Goal: Information Seeking & Learning: Learn about a topic

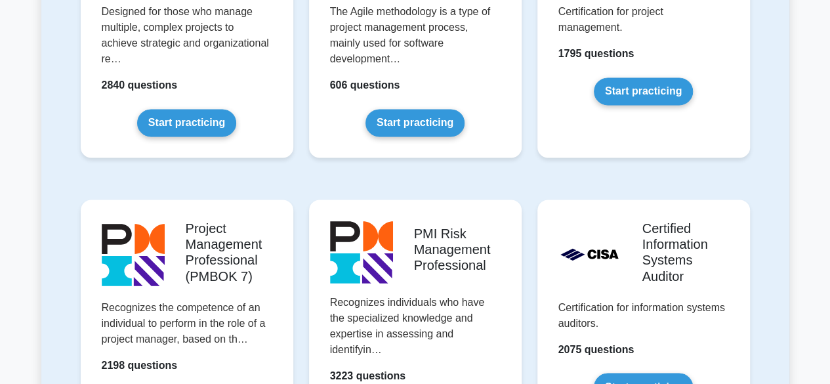
scroll to position [1023, 0]
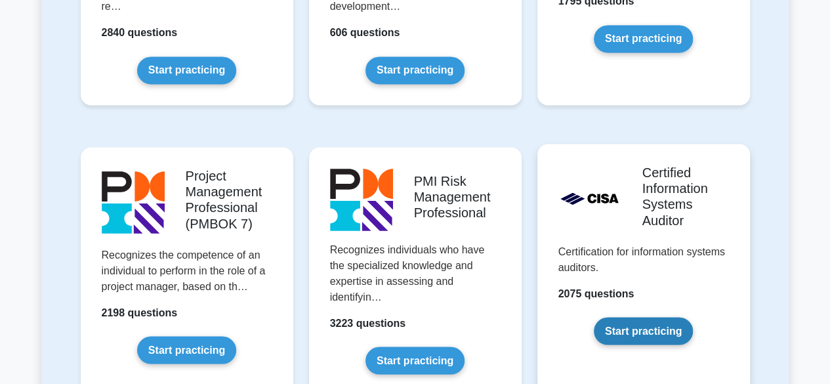
click at [656, 324] on link "Start practicing" at bounding box center [643, 331] width 99 height 28
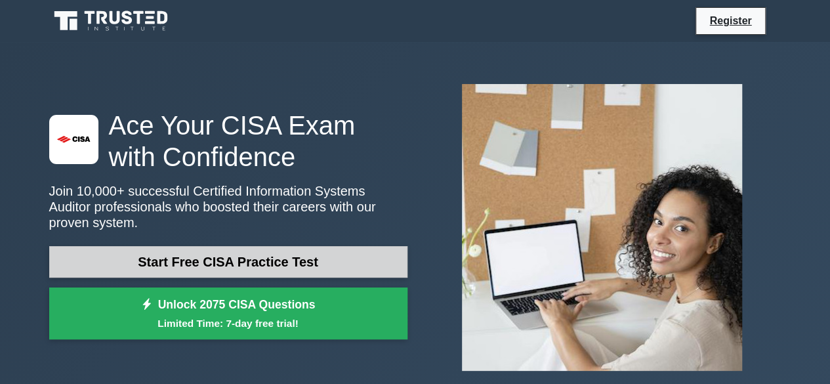
click at [197, 252] on link "Start Free CISA Practice Test" at bounding box center [228, 261] width 358 height 31
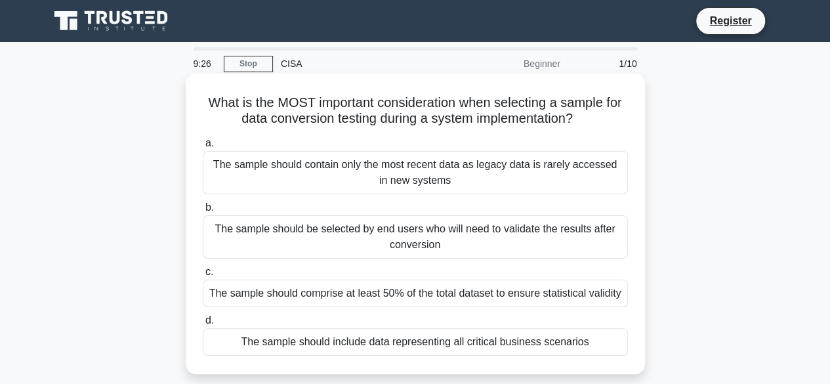
click at [403, 347] on div "The sample should include data representing all critical business scenarios" at bounding box center [415, 342] width 425 height 28
click at [203, 325] on input "d. The sample should include data representing all critical business scenarios" at bounding box center [203, 320] width 0 height 9
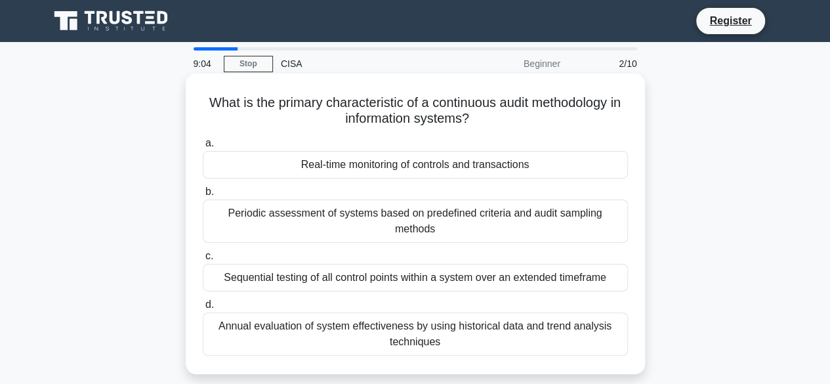
click at [476, 173] on div "Real-time monitoring of controls and transactions" at bounding box center [415, 165] width 425 height 28
click at [203, 148] on input "a. Real-time monitoring of controls and transactions" at bounding box center [203, 143] width 0 height 9
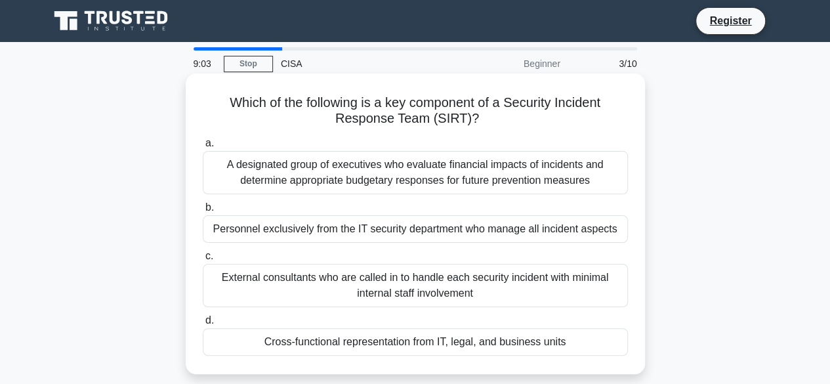
click at [476, 171] on div "A designated group of executives who evaluate financial impacts of incidents an…" at bounding box center [415, 172] width 425 height 43
click at [203, 148] on input "a. A designated group of executives who evaluate financial impacts of incidents…" at bounding box center [203, 143] width 0 height 9
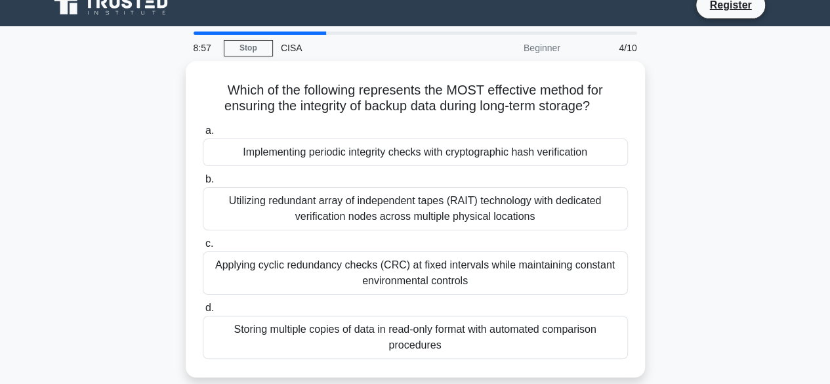
scroll to position [13, 0]
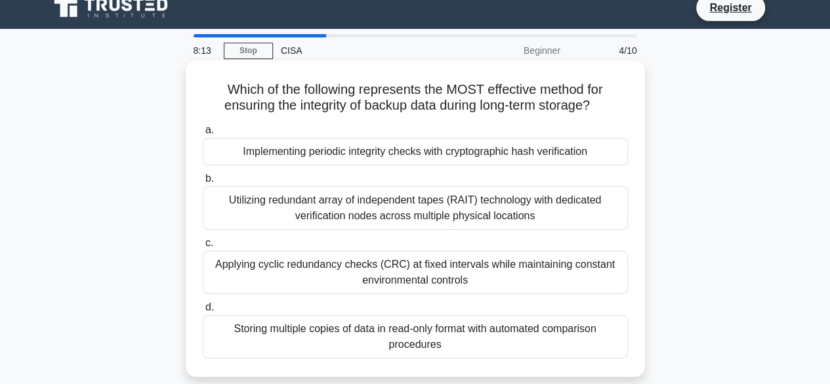
click at [302, 148] on div "Implementing periodic integrity checks with cryptographic hash verification" at bounding box center [415, 152] width 425 height 28
click at [203, 134] on input "a. Implementing periodic integrity checks with cryptographic hash verification" at bounding box center [203, 130] width 0 height 9
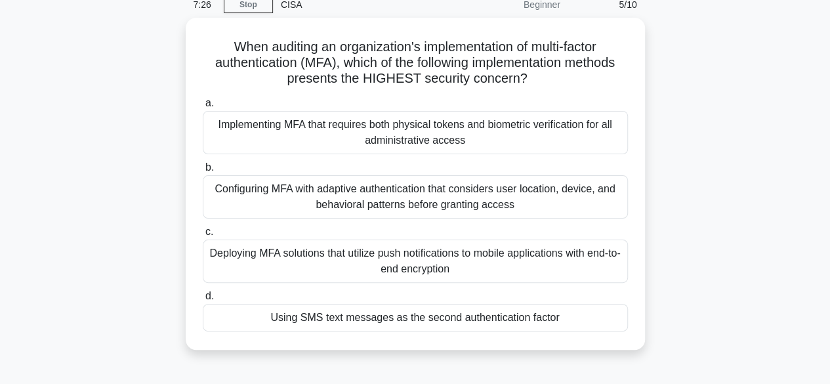
scroll to position [62, 0]
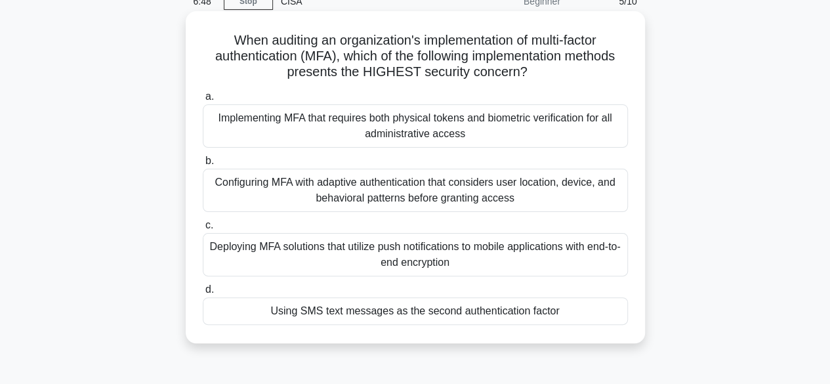
click at [435, 123] on div "Implementing MFA that requires both physical tokens and biometric verification …" at bounding box center [415, 125] width 425 height 43
click at [203, 101] on input "a. Implementing MFA that requires both physical tokens and biometric verificati…" at bounding box center [203, 96] width 0 height 9
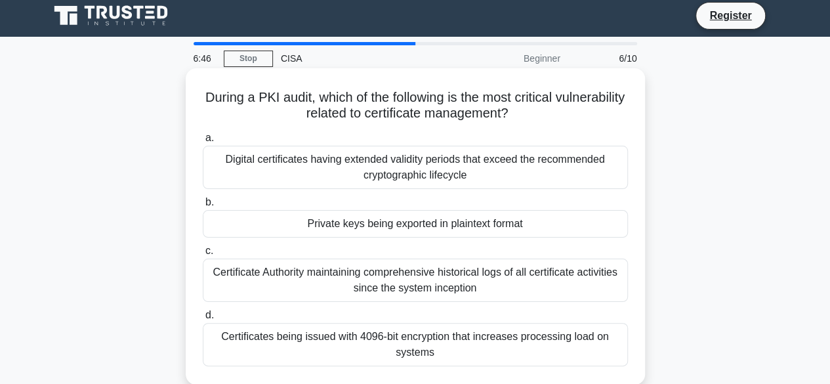
scroll to position [0, 0]
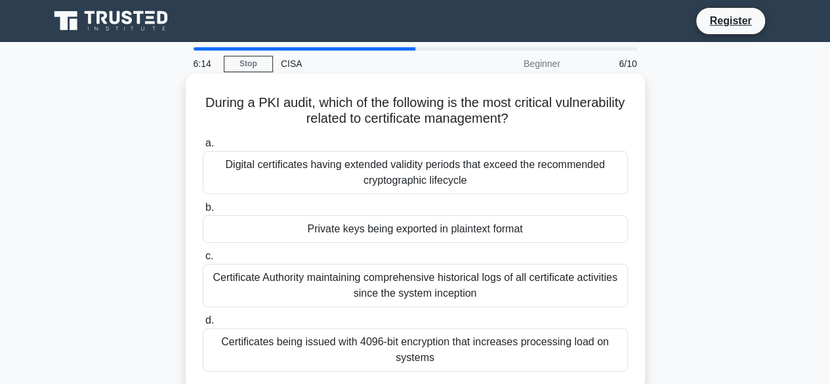
click at [437, 174] on div "Digital certificates having extended validity periods that exceed the recommend…" at bounding box center [415, 172] width 425 height 43
click at [203, 148] on input "a. Digital certificates having extended validity periods that exceed the recomm…" at bounding box center [203, 143] width 0 height 9
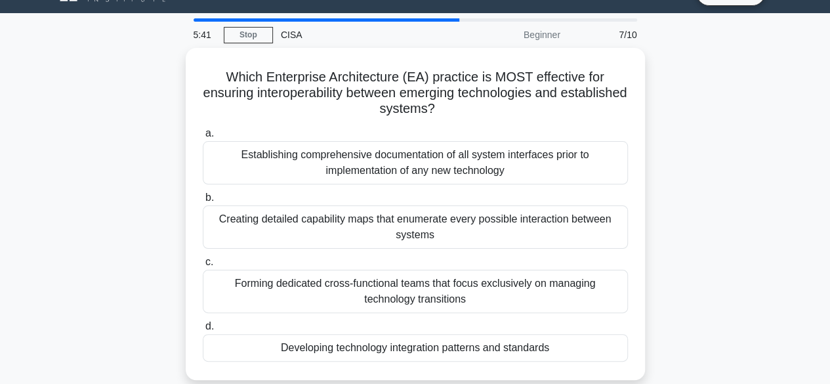
scroll to position [24, 0]
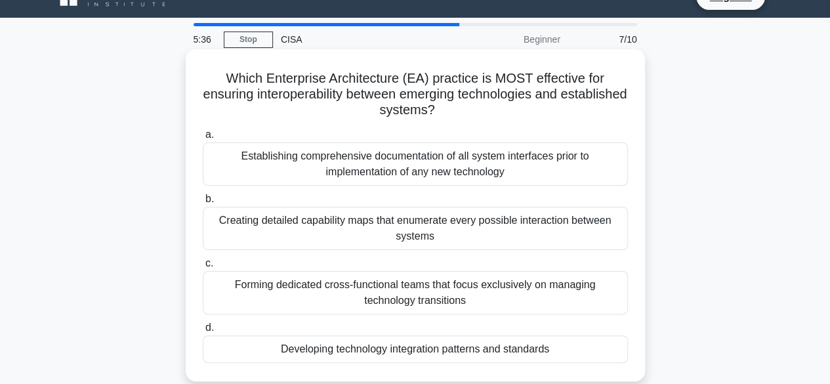
click at [365, 224] on div "Creating detailed capability maps that enumerate every possible interaction bet…" at bounding box center [415, 228] width 425 height 43
click at [203, 203] on input "b. Creating detailed capability maps that enumerate every possible interaction …" at bounding box center [203, 199] width 0 height 9
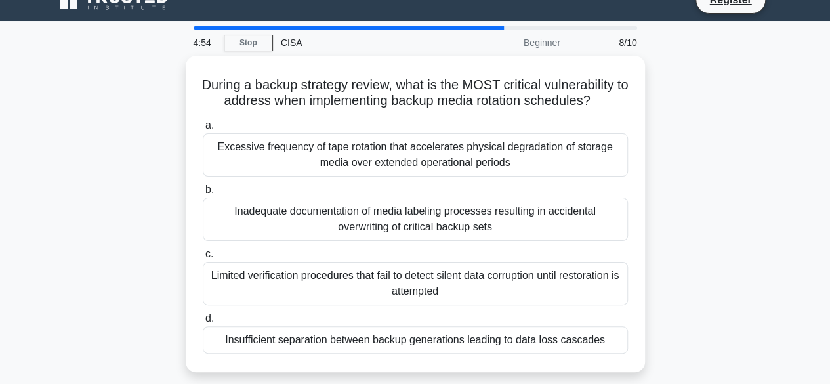
scroll to position [20, 0]
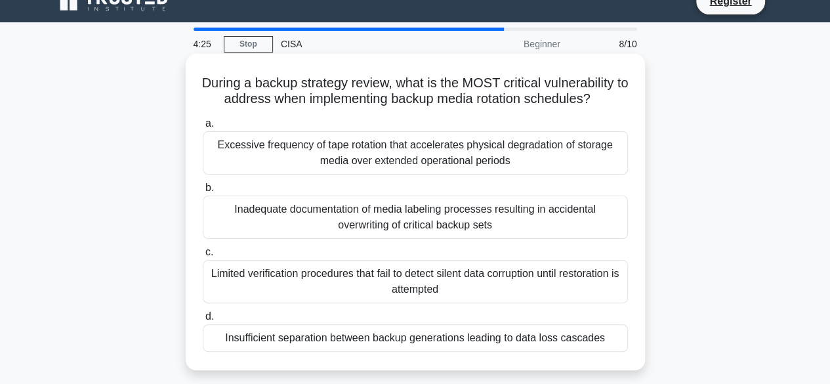
click at [439, 220] on div "Inadequate documentation of media labeling processes resulting in accidental ov…" at bounding box center [415, 216] width 425 height 43
click at [203, 192] on input "b. Inadequate documentation of media labeling processes resulting in accidental…" at bounding box center [203, 188] width 0 height 9
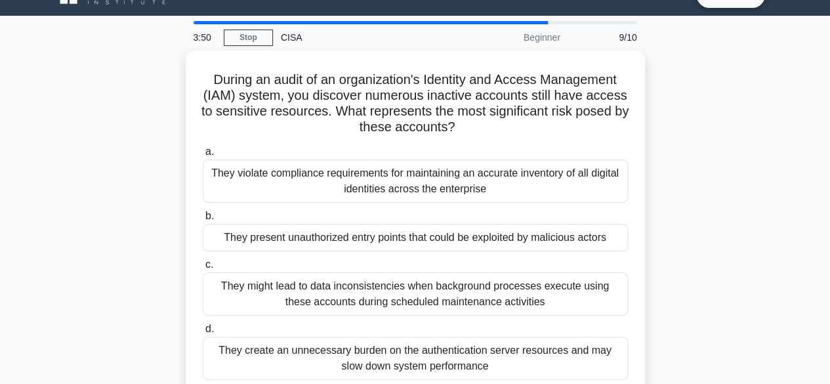
scroll to position [52, 0]
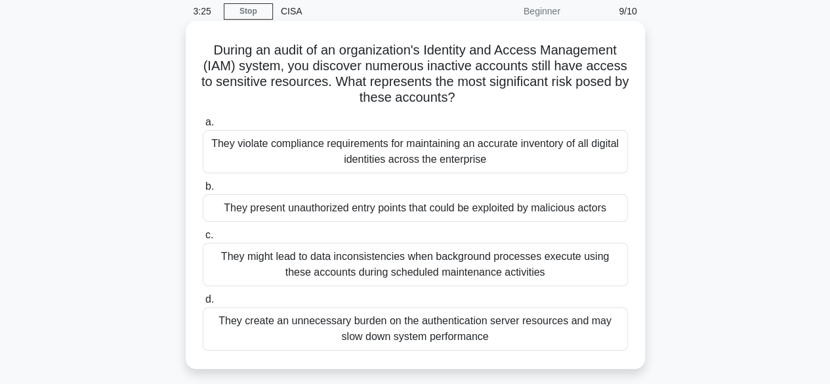
click at [417, 151] on div "They violate compliance requirements for maintaining an accurate inventory of a…" at bounding box center [415, 151] width 425 height 43
click at [203, 127] on input "a. They violate compliance requirements for maintaining an accurate inventory o…" at bounding box center [203, 122] width 0 height 9
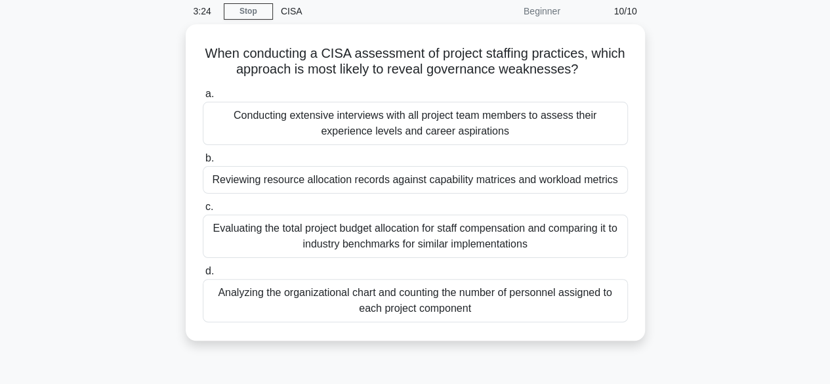
scroll to position [0, 0]
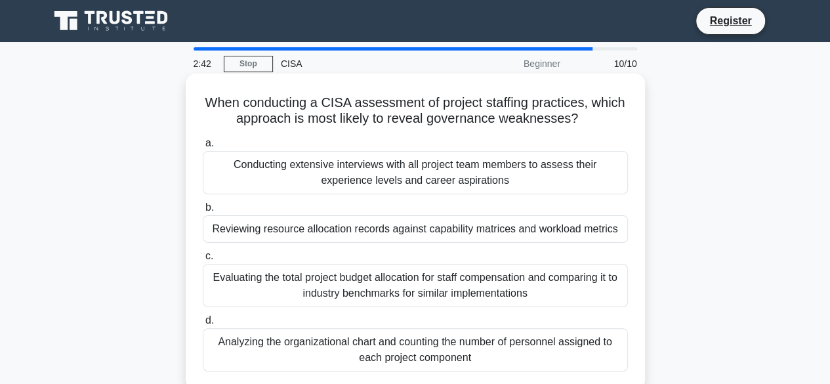
click at [479, 172] on div "Conducting extensive interviews with all project team members to assess their e…" at bounding box center [415, 172] width 425 height 43
click at [203, 148] on input "a. Conducting extensive interviews with all project team members to assess thei…" at bounding box center [203, 143] width 0 height 9
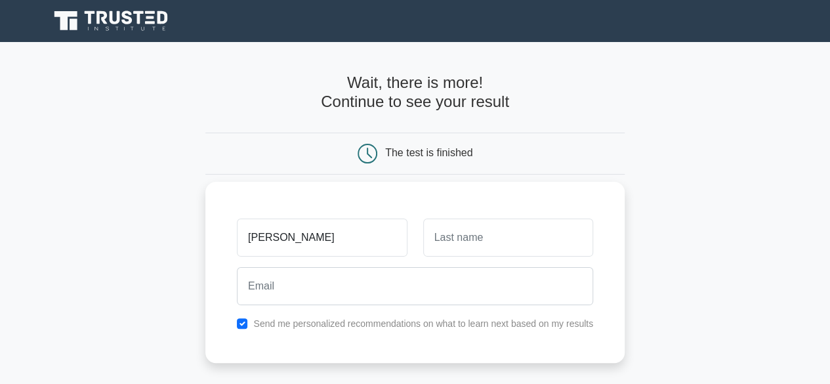
type input "[PERSON_NAME]"
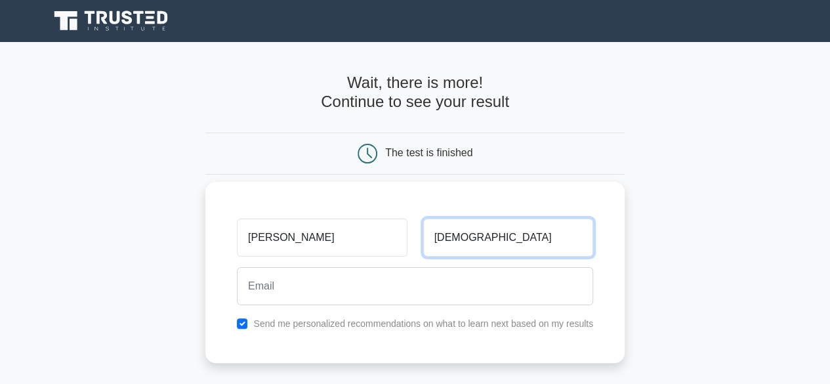
type input "[DEMOGRAPHIC_DATA]"
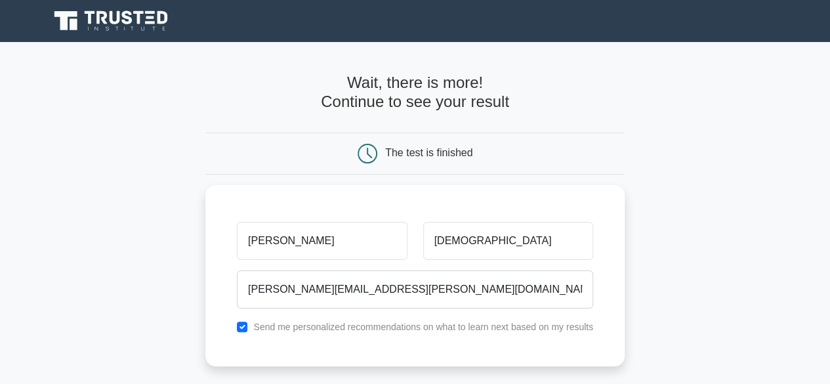
click at [742, 240] on main "Wait, there is more! Continue to see your result The test is finished [PERSON_N…" at bounding box center [415, 278] width 830 height 472
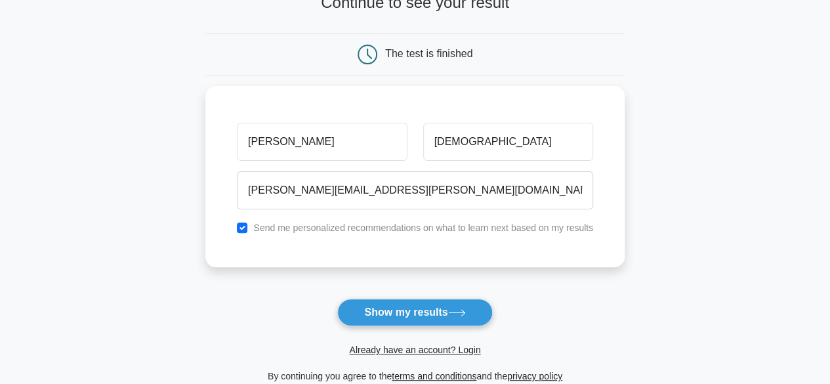
scroll to position [102, 0]
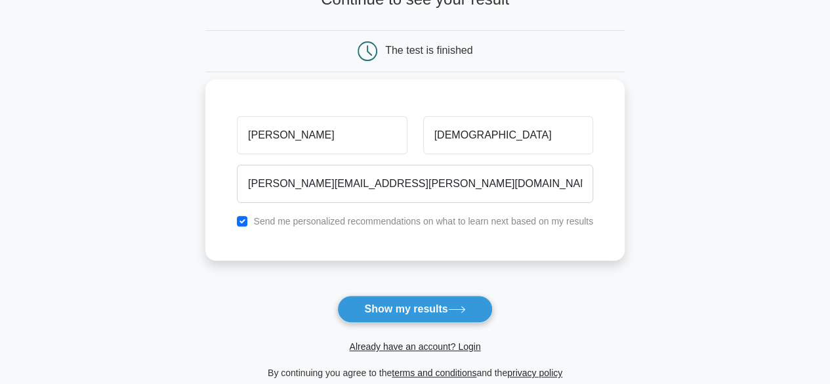
drag, startPoint x: 412, startPoint y: 305, endPoint x: 349, endPoint y: 213, distance: 111.3
click at [349, 213] on form "Wait, there is more! Continue to see your result The test is finished Ejaz Rasul" at bounding box center [414, 175] width 419 height 409
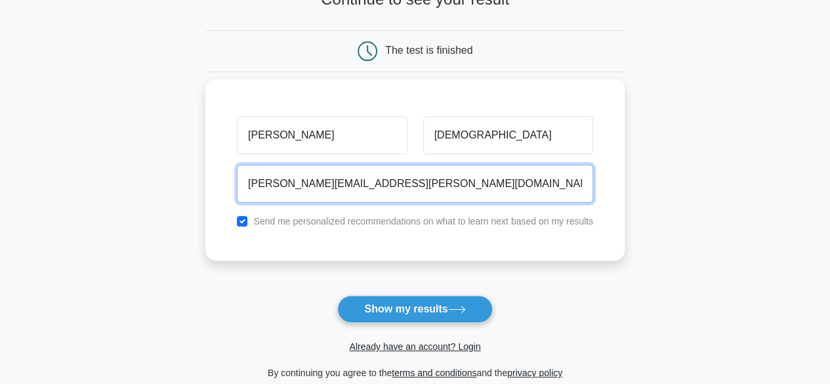
click at [376, 175] on input "ejaz.rasul@hotmail.com" at bounding box center [415, 184] width 356 height 38
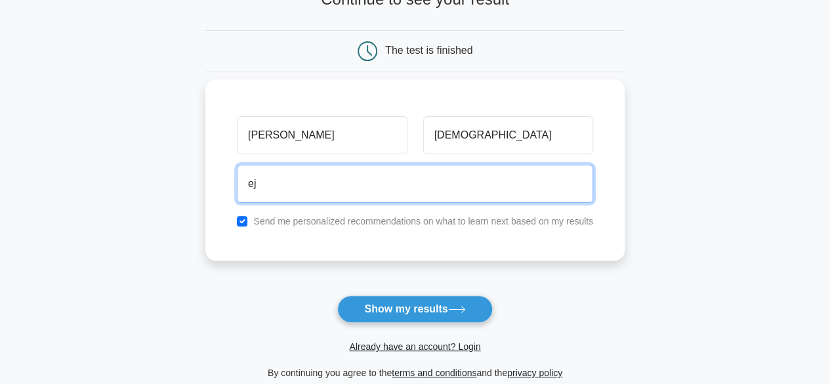
type input "e"
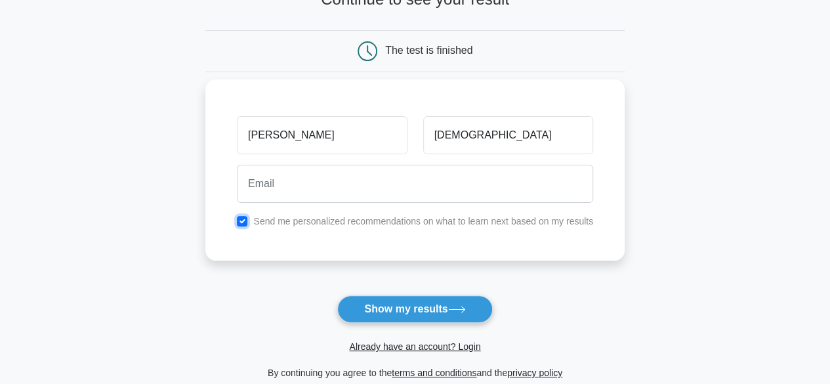
click at [244, 222] on input "checkbox" at bounding box center [242, 221] width 10 height 10
checkbox input "false"
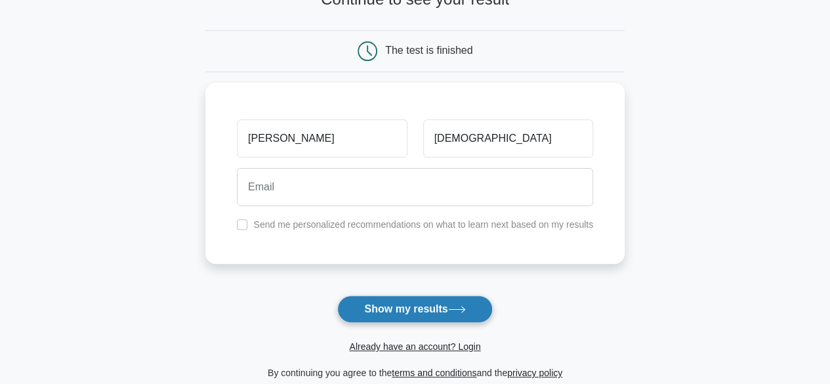
click at [389, 306] on button "Show my results" at bounding box center [414, 309] width 155 height 28
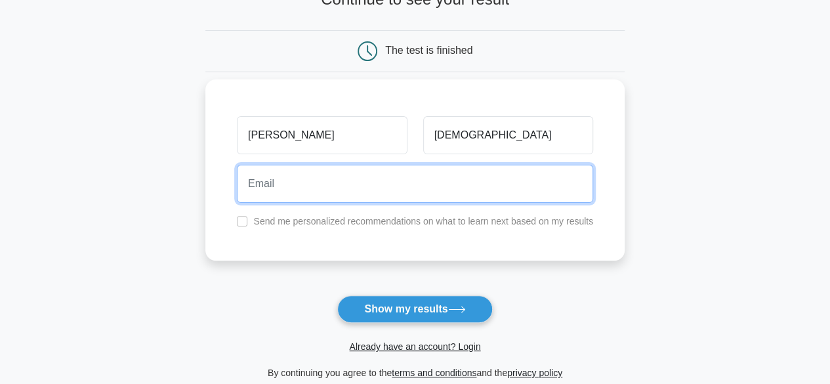
click at [276, 180] on input "email" at bounding box center [415, 184] width 356 height 38
type input "ejaz.rasul@hotmail.com"
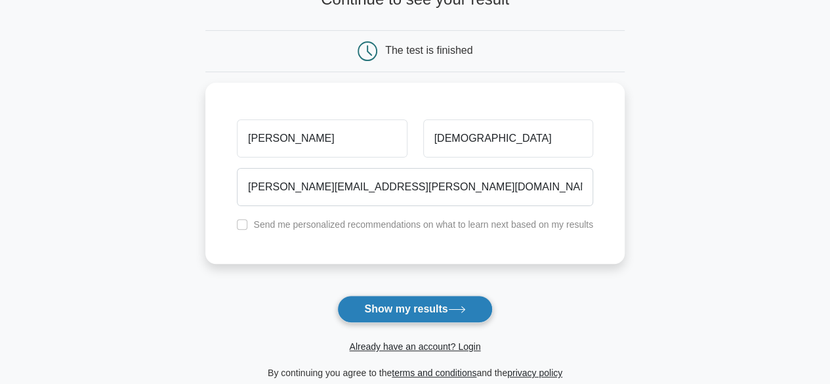
click at [399, 308] on button "Show my results" at bounding box center [414, 309] width 155 height 28
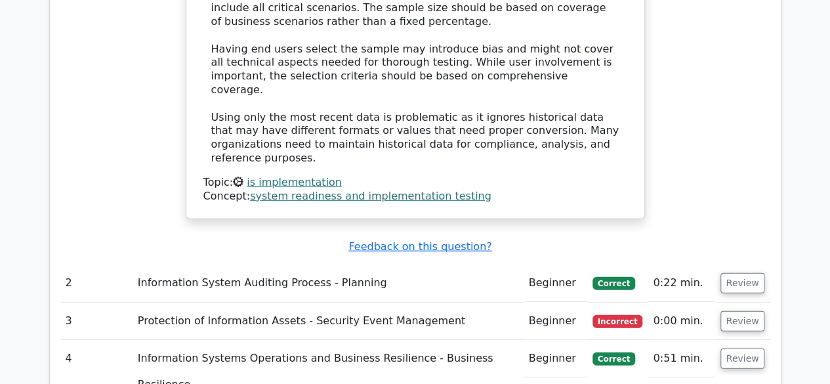
scroll to position [1817, 0]
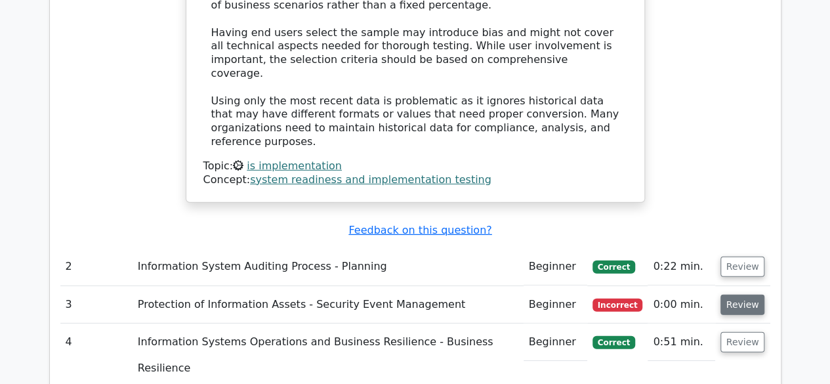
click at [741, 294] on button "Review" at bounding box center [742, 304] width 45 height 20
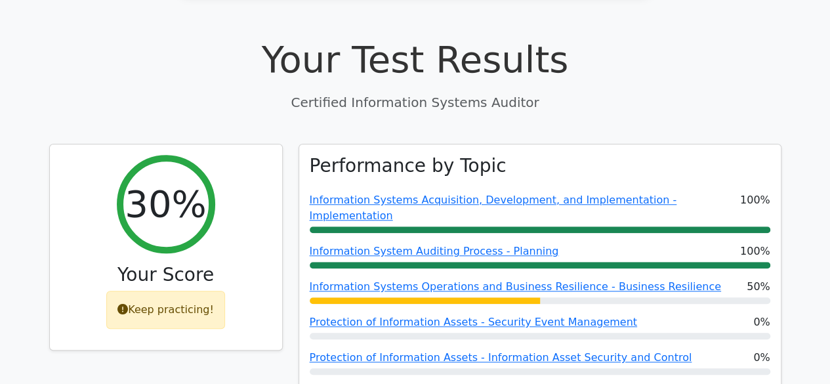
scroll to position [0, 0]
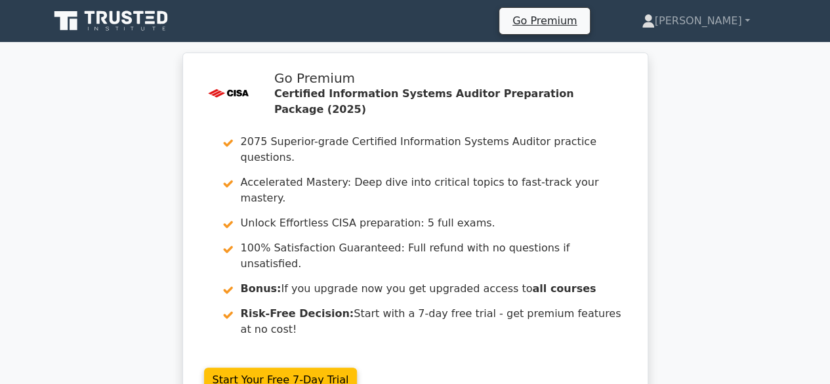
click at [135, 19] on icon at bounding box center [112, 21] width 126 height 25
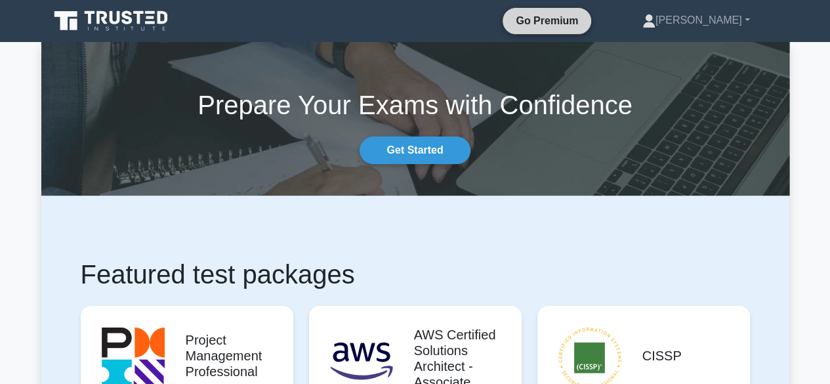
click at [582, 22] on link "Go Premium" at bounding box center [547, 20] width 78 height 16
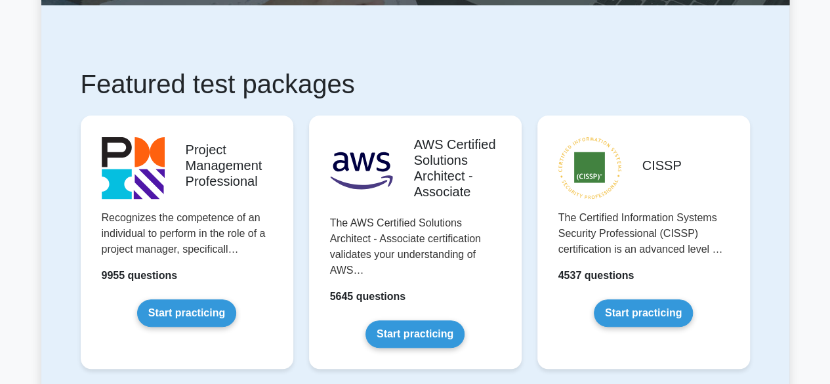
scroll to position [240, 0]
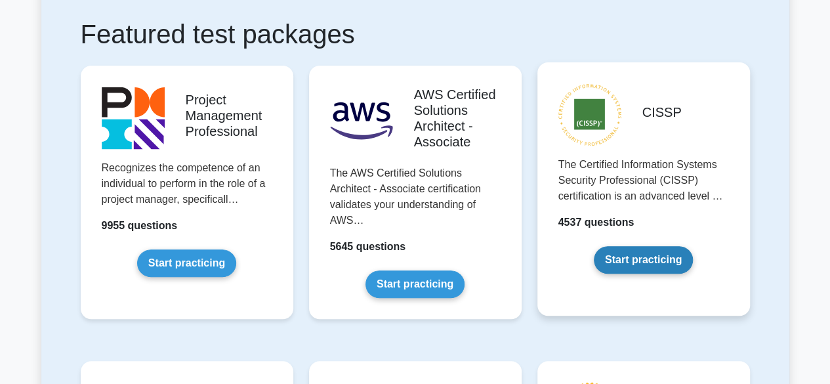
click at [639, 252] on link "Start practicing" at bounding box center [643, 260] width 99 height 28
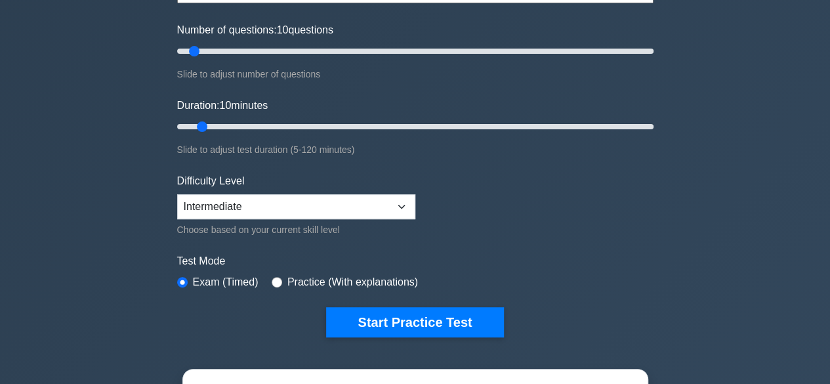
scroll to position [184, 0]
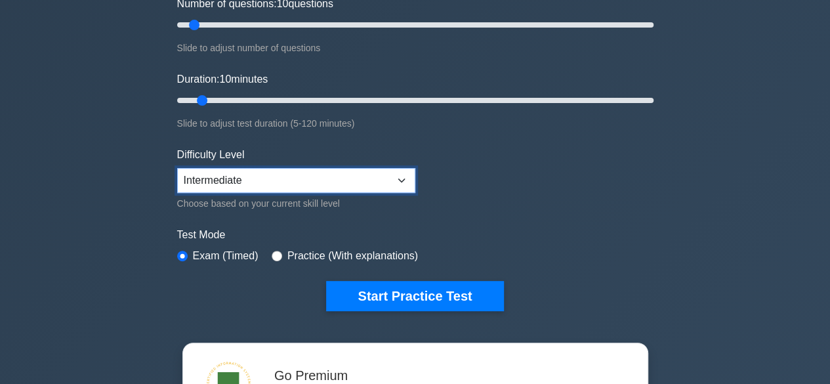
click at [224, 175] on select "Beginner Intermediate Expert" at bounding box center [296, 180] width 238 height 25
select select "expert"
click at [177, 168] on select "Beginner Intermediate Expert" at bounding box center [296, 180] width 238 height 25
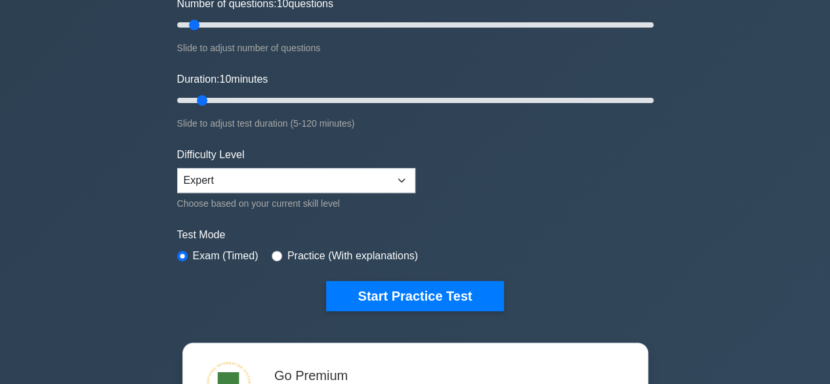
click at [292, 254] on label "Practice (With explanations)" at bounding box center [352, 256] width 131 height 16
click at [277, 253] on input "radio" at bounding box center [277, 256] width 10 height 10
radio input "true"
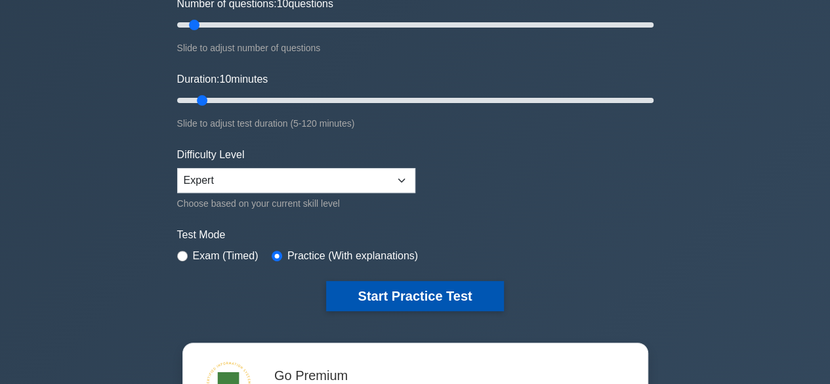
click at [408, 294] on button "Start Practice Test" at bounding box center [414, 296] width 177 height 30
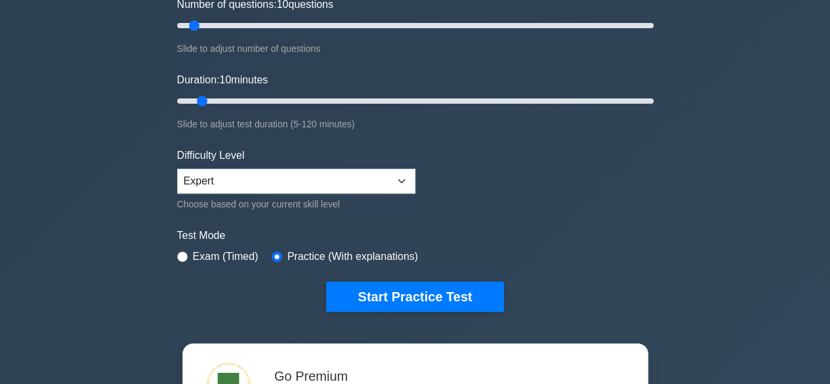
scroll to position [184, 0]
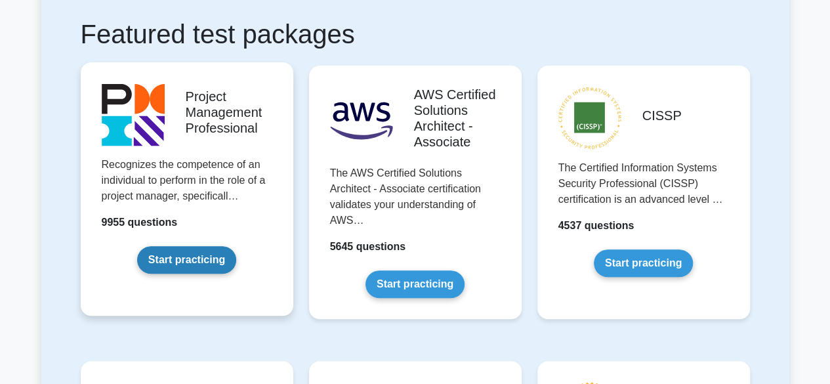
click at [170, 260] on link "Start practicing" at bounding box center [186, 260] width 99 height 28
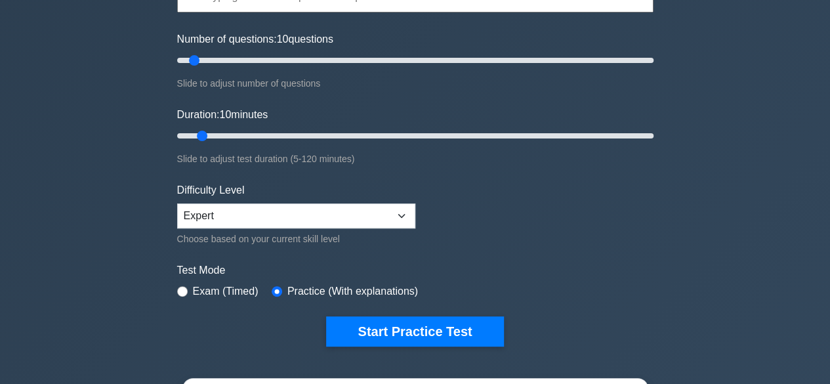
scroll to position [184, 0]
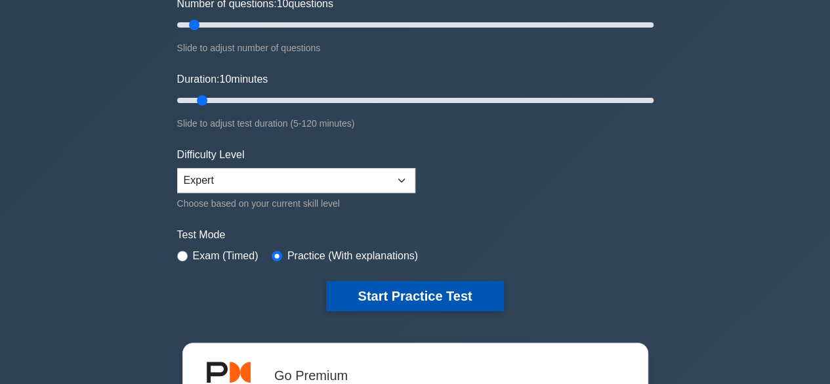
click at [392, 289] on button "Start Practice Test" at bounding box center [414, 296] width 177 height 30
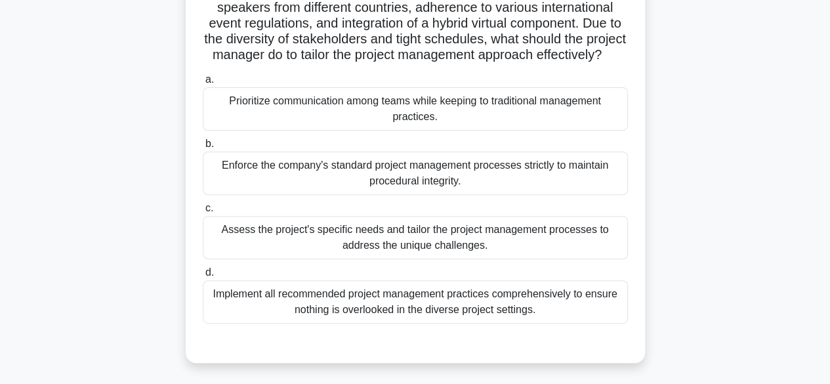
scroll to position [131, 0]
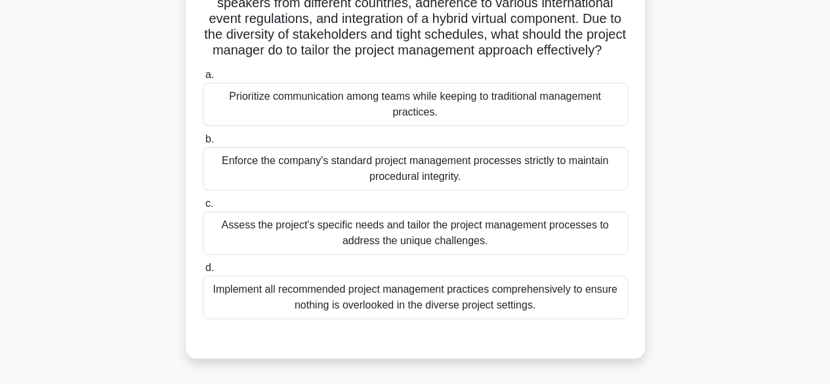
click at [415, 249] on div "Assess the project's specific needs and tailor the project management processes…" at bounding box center [415, 232] width 425 height 43
click at [203, 208] on input "c. Assess the project's specific needs and tailor the project management proces…" at bounding box center [203, 203] width 0 height 9
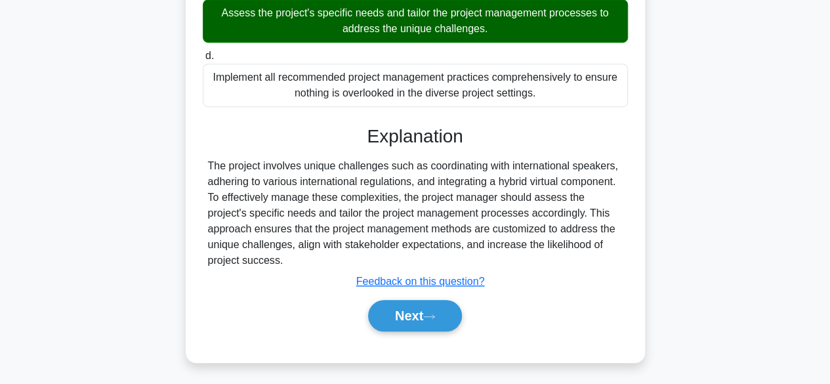
scroll to position [349, 0]
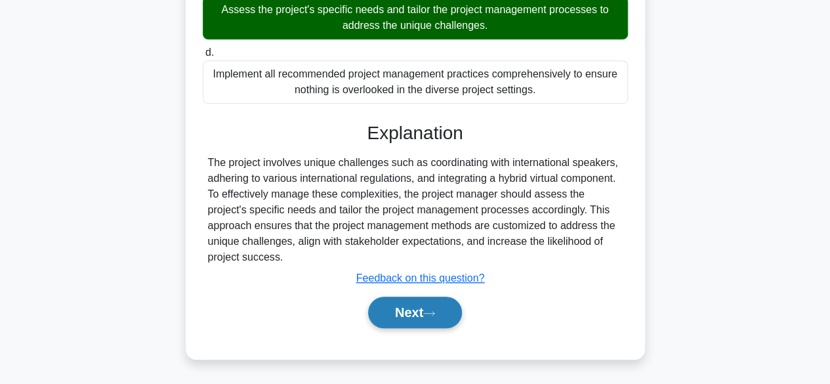
click at [411, 319] on button "Next" at bounding box center [415, 311] width 94 height 31
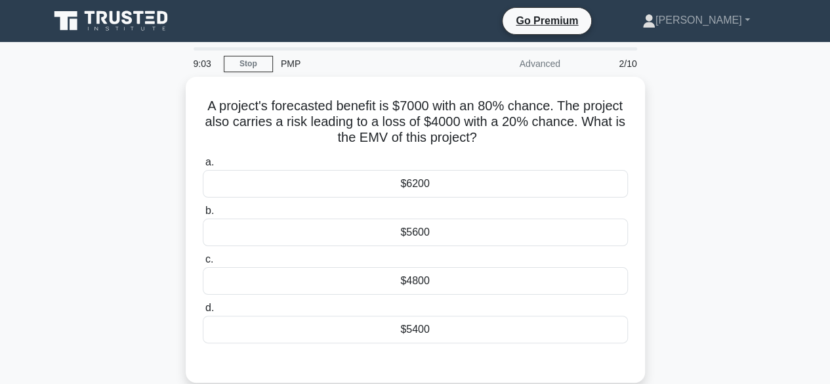
scroll to position [0, 0]
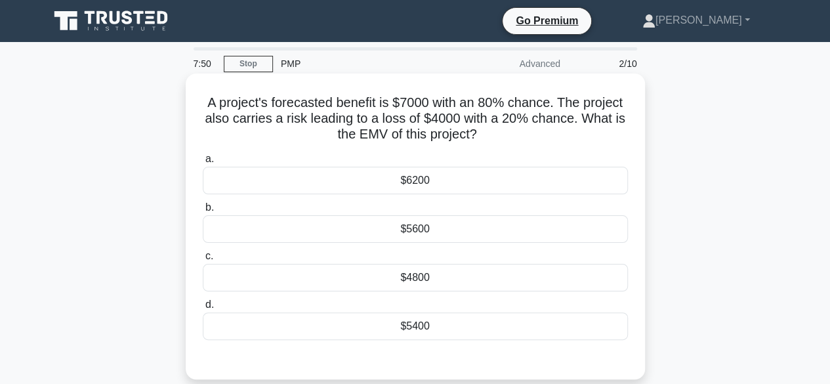
click at [275, 230] on div "$5600" at bounding box center [415, 229] width 425 height 28
click at [203, 212] on input "b. $5600" at bounding box center [203, 207] width 0 height 9
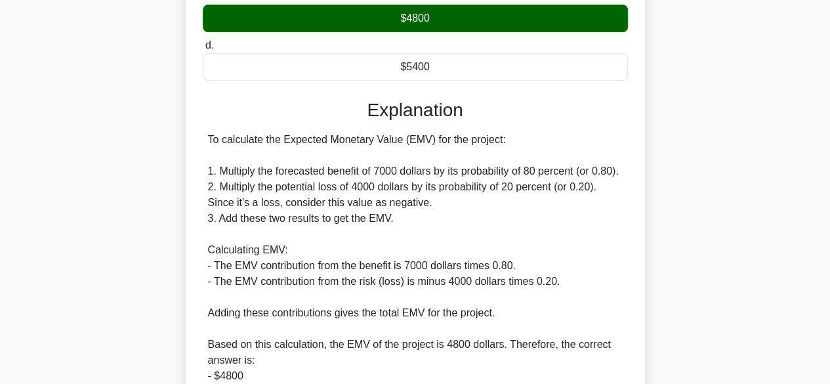
scroll to position [270, 0]
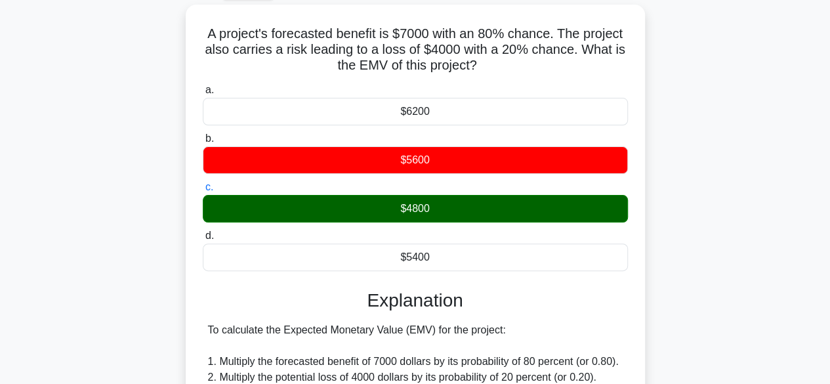
scroll to position [71, 0]
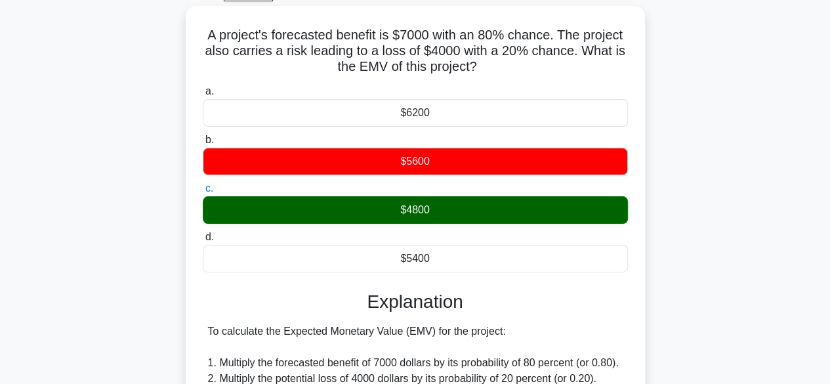
click at [203, 233] on input "d. $5400" at bounding box center [203, 237] width 0 height 9
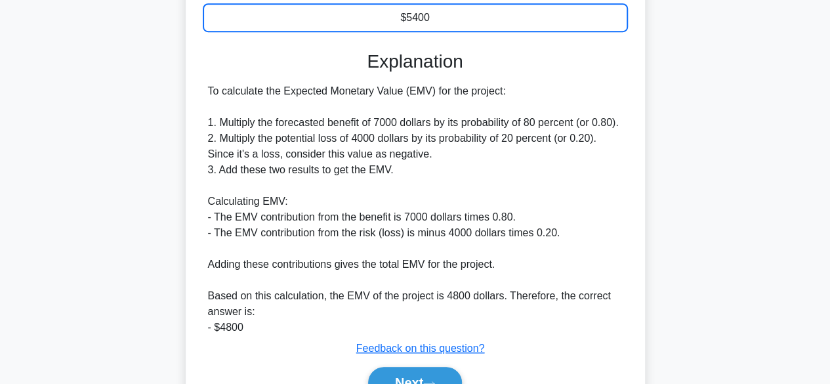
scroll to position [310, 0]
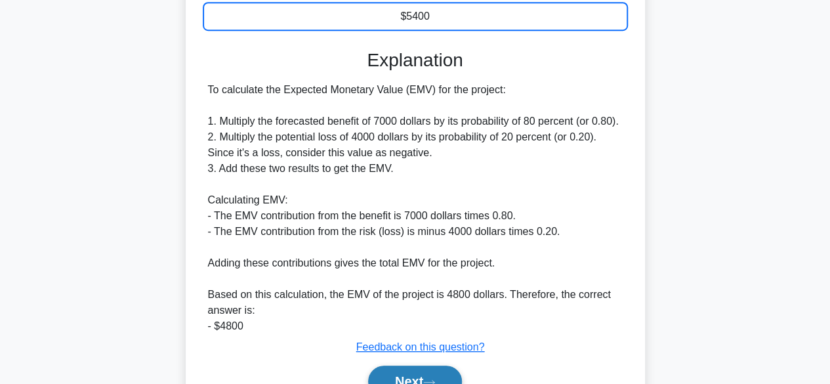
click at [429, 372] on button "Next" at bounding box center [415, 380] width 94 height 31
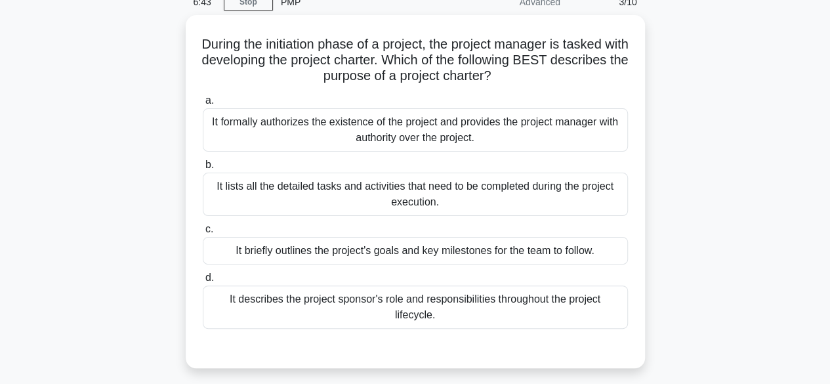
scroll to position [60, 0]
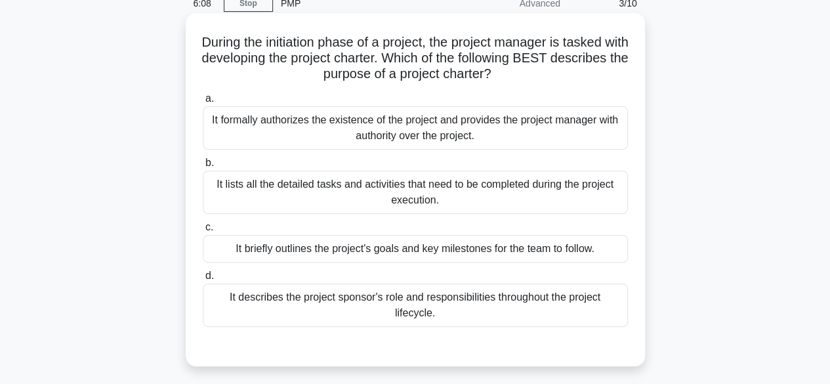
click at [402, 250] on div "It briefly outlines the project's goals and key milestones for the team to foll…" at bounding box center [415, 249] width 425 height 28
click at [203, 231] on input "c. It briefly outlines the project's goals and key milestones for the team to f…" at bounding box center [203, 227] width 0 height 9
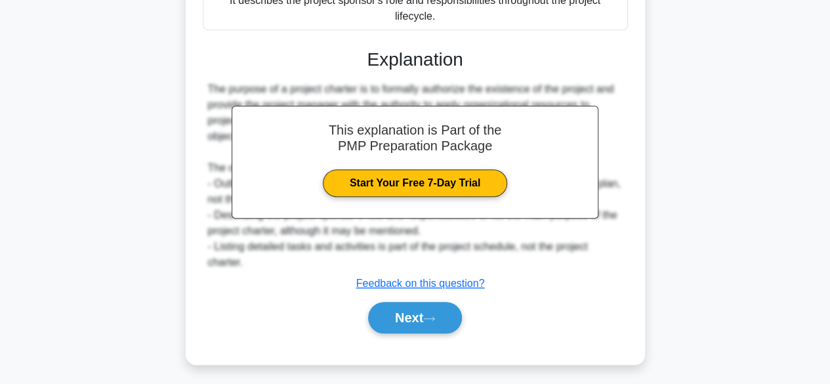
scroll to position [362, 0]
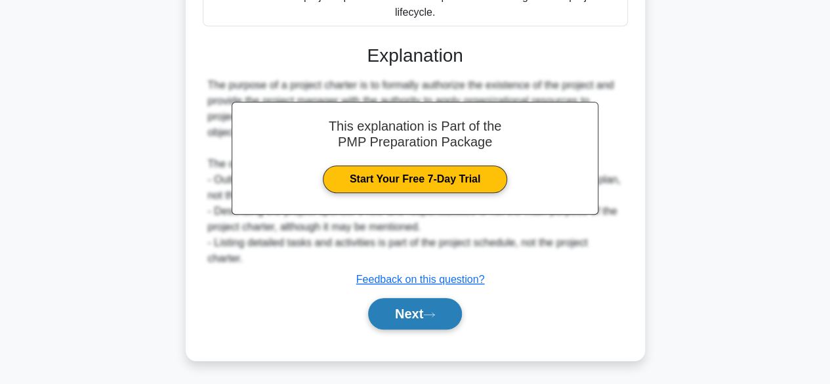
click at [412, 306] on button "Next" at bounding box center [415, 313] width 94 height 31
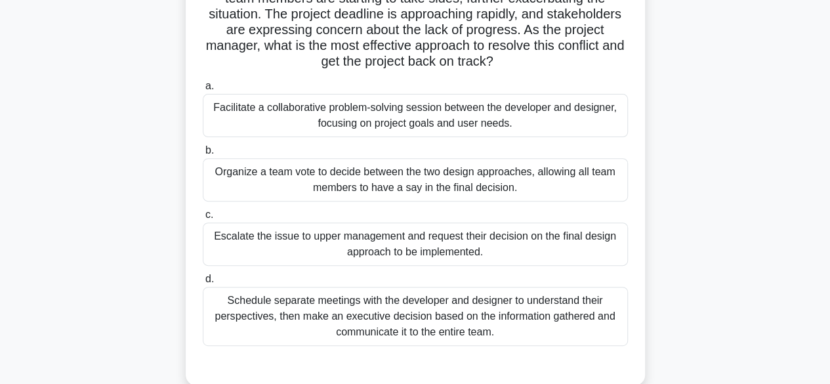
scroll to position [174, 0]
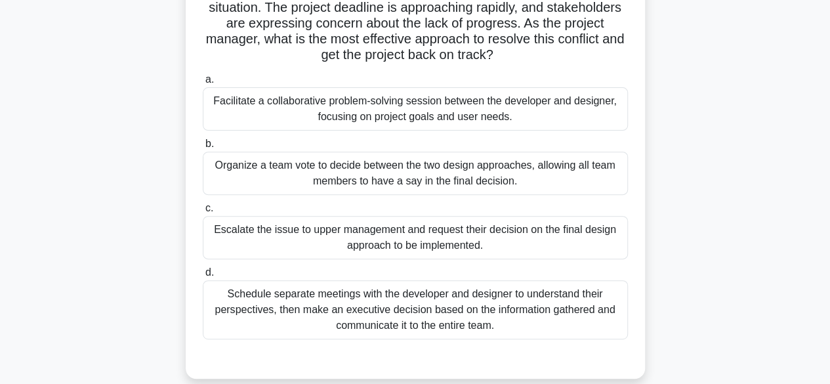
click at [424, 306] on div "Schedule separate meetings with the developer and designer to understand their …" at bounding box center [415, 309] width 425 height 59
click at [203, 277] on input "d. Schedule separate meetings with the developer and designer to understand the…" at bounding box center [203, 272] width 0 height 9
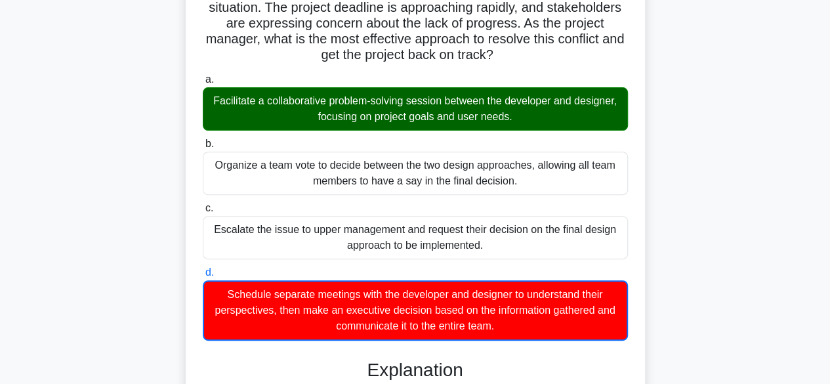
click at [203, 75] on input "a. Facilitate a collaborative problem-solving session between the developer and…" at bounding box center [203, 79] width 0 height 9
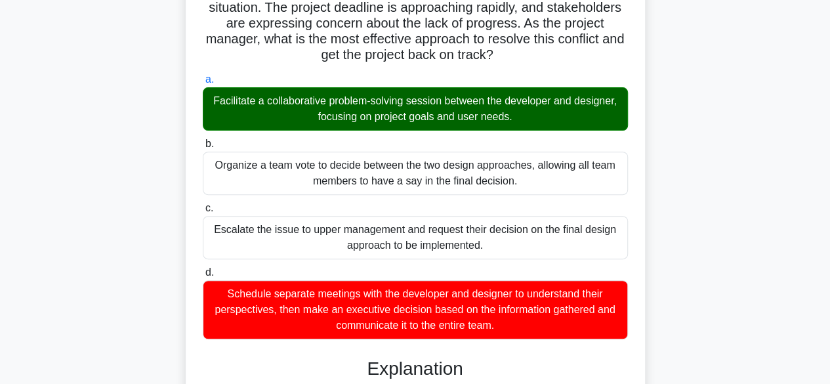
click at [203, 140] on input "b. Organize a team vote to decide between the two design approaches, allowing a…" at bounding box center [203, 144] width 0 height 9
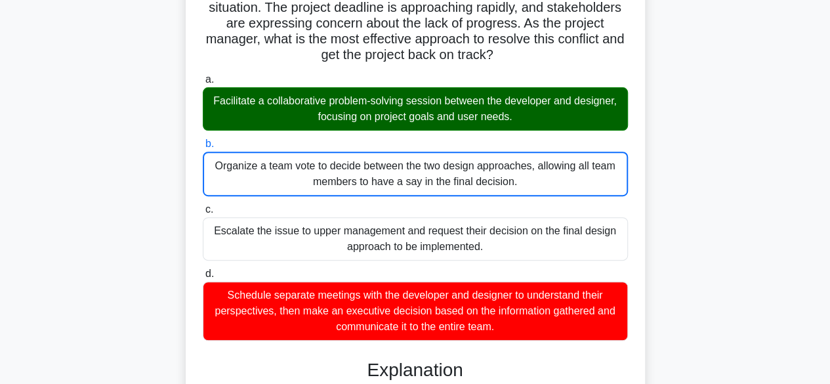
click at [203, 205] on input "c. Escalate the issue to upper management and request their decision on the fin…" at bounding box center [203, 209] width 0 height 9
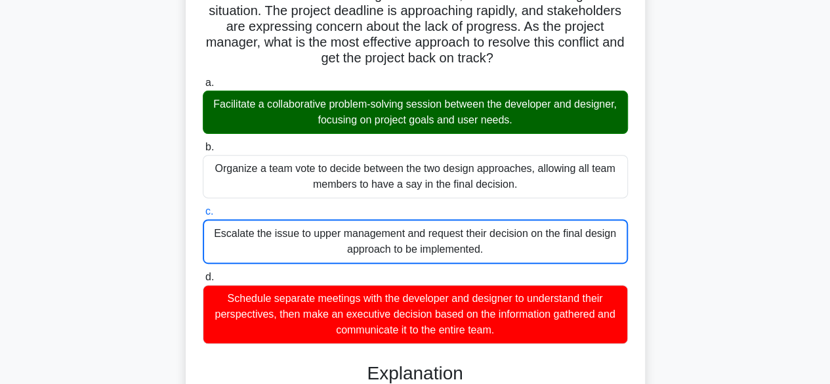
click at [203, 143] on input "b. Organize a team vote to decide between the two design approaches, allowing a…" at bounding box center [203, 147] width 0 height 9
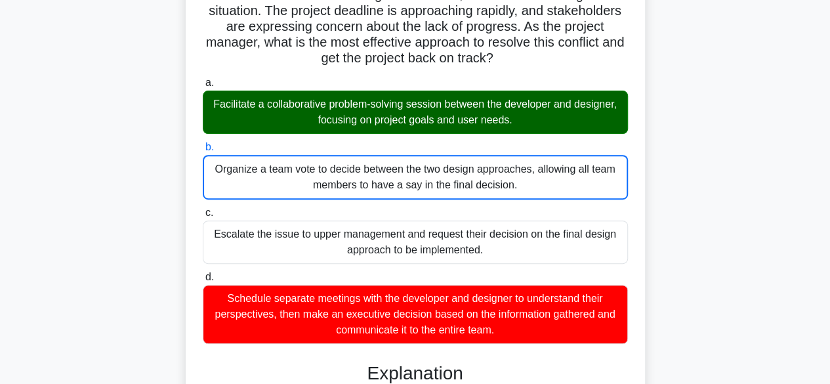
click at [203, 79] on input "a. Facilitate a collaborative problem-solving session between the developer and…" at bounding box center [203, 83] width 0 height 9
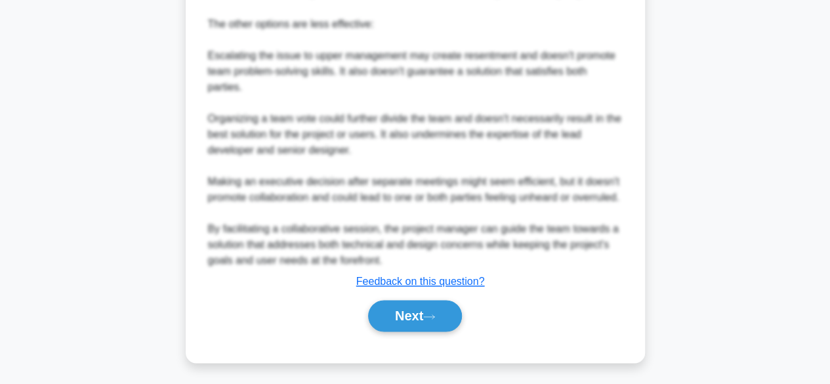
scroll to position [801, 0]
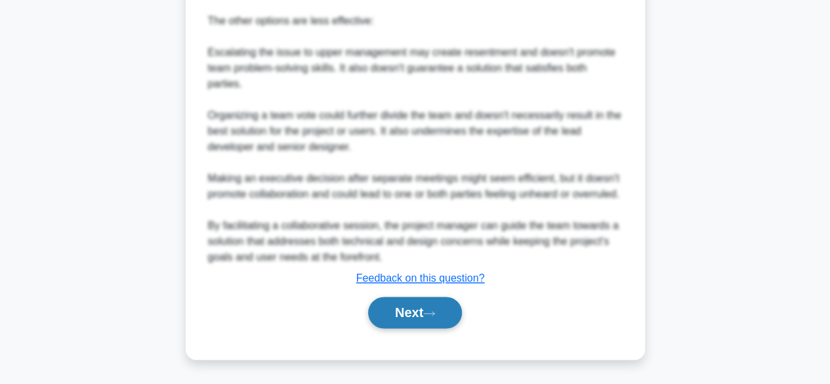
click at [432, 313] on icon at bounding box center [429, 313] width 12 height 7
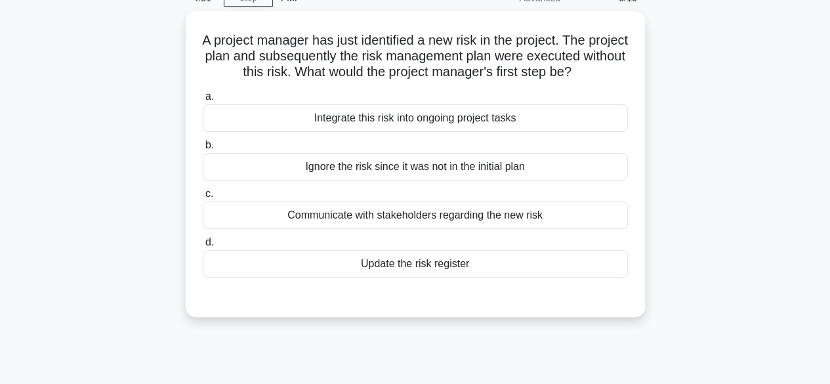
scroll to position [62, 0]
click at [408, 277] on div "Update the risk register" at bounding box center [415, 264] width 425 height 28
click at [203, 247] on input "d. Update the risk register" at bounding box center [203, 242] width 0 height 9
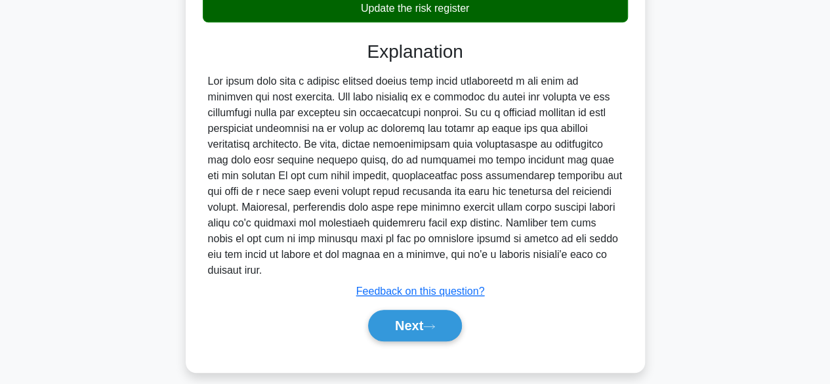
scroll to position [323, 0]
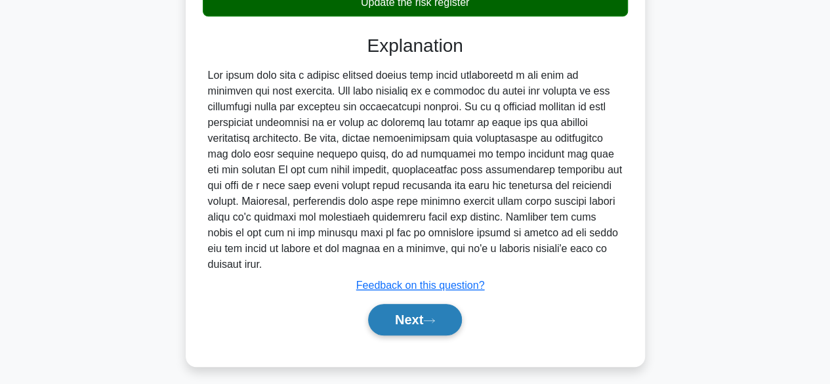
click at [405, 317] on button "Next" at bounding box center [415, 319] width 94 height 31
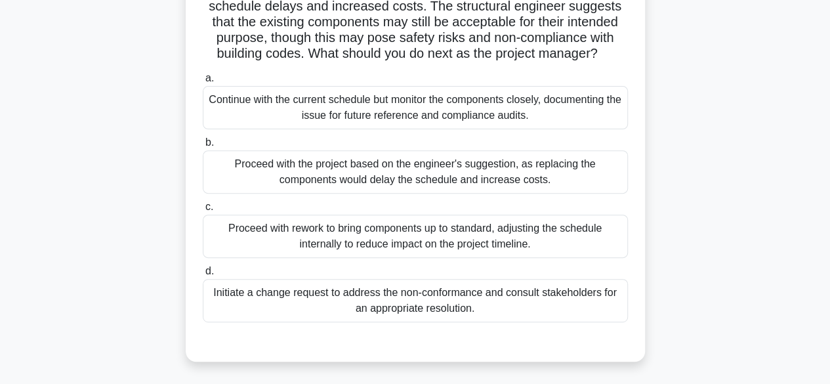
scroll to position [165, 0]
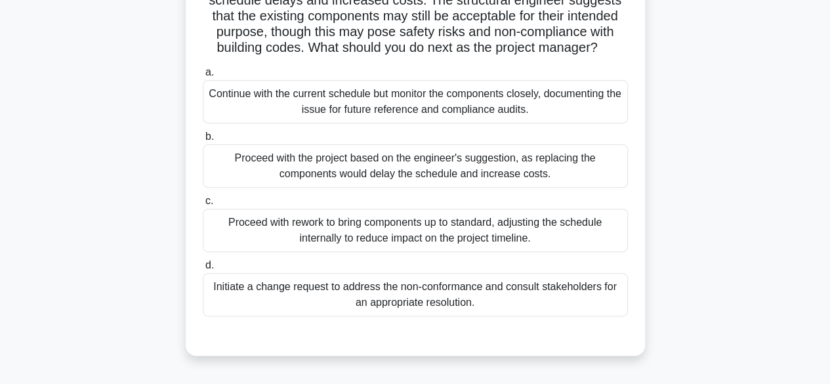
click at [361, 223] on div "Proceed with rework to bring components up to standard, adjusting the schedule …" at bounding box center [415, 230] width 425 height 43
click at [203, 205] on input "c. Proceed with rework to bring components up to standard, adjusting the schedu…" at bounding box center [203, 201] width 0 height 9
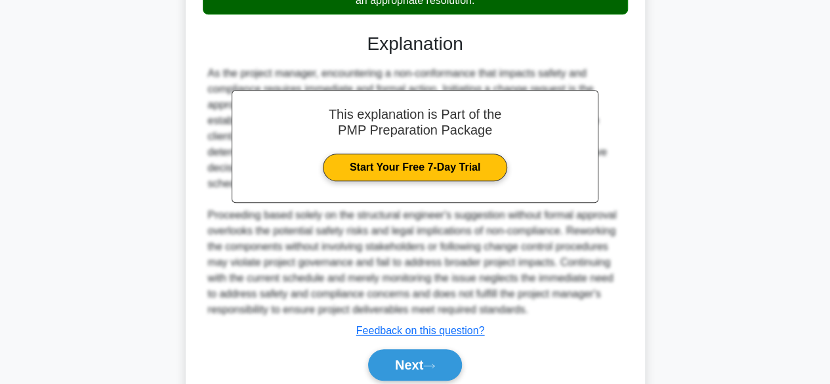
scroll to position [498, 0]
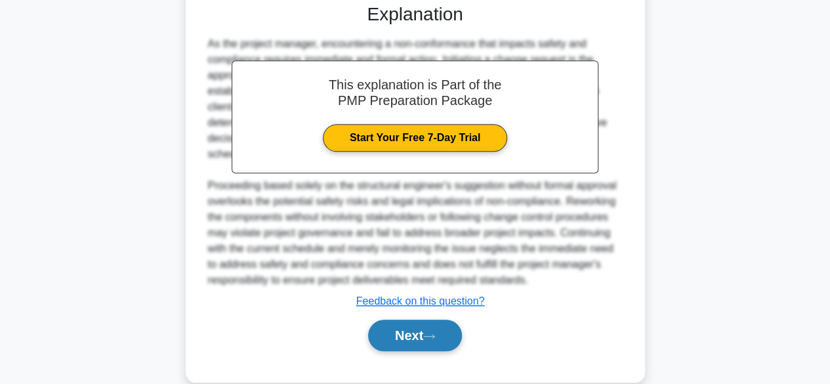
click at [399, 331] on button "Next" at bounding box center [415, 334] width 94 height 31
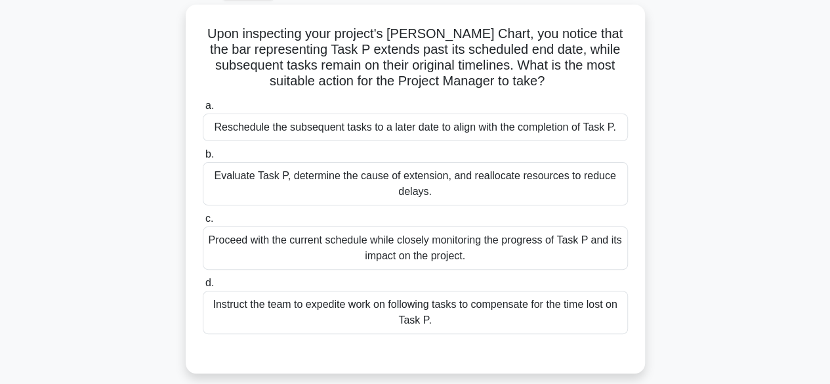
scroll to position [66, 0]
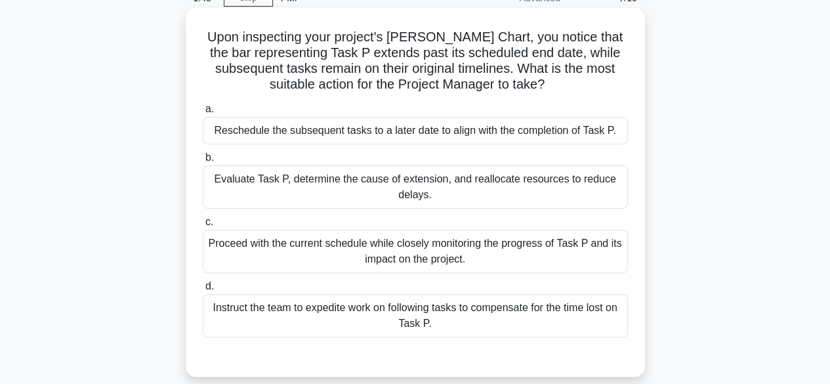
click at [417, 187] on div "Evaluate Task P, determine the cause of extension, and reallocate resources to …" at bounding box center [415, 186] width 425 height 43
click at [203, 162] on input "b. Evaluate Task P, determine the cause of extension, and reallocate resources …" at bounding box center [203, 157] width 0 height 9
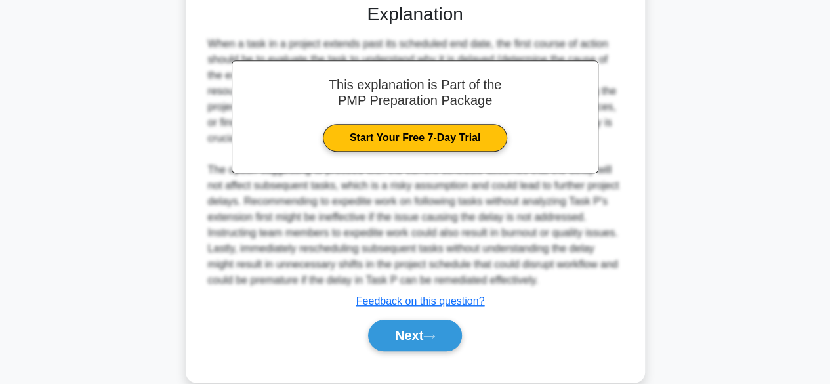
scroll to position [439, 0]
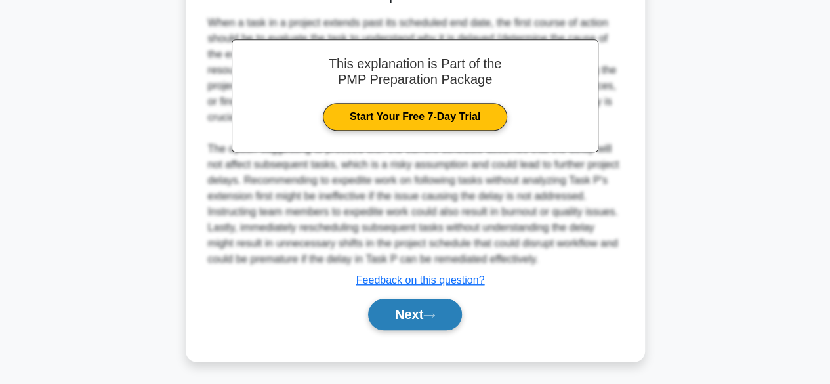
click at [430, 306] on button "Next" at bounding box center [415, 313] width 94 height 31
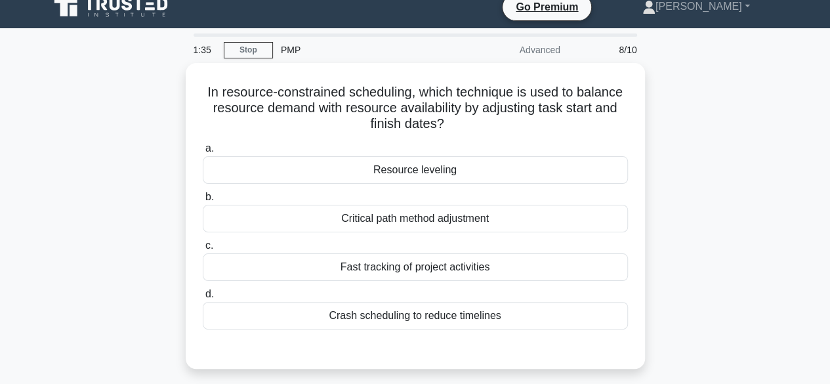
scroll to position [13, 0]
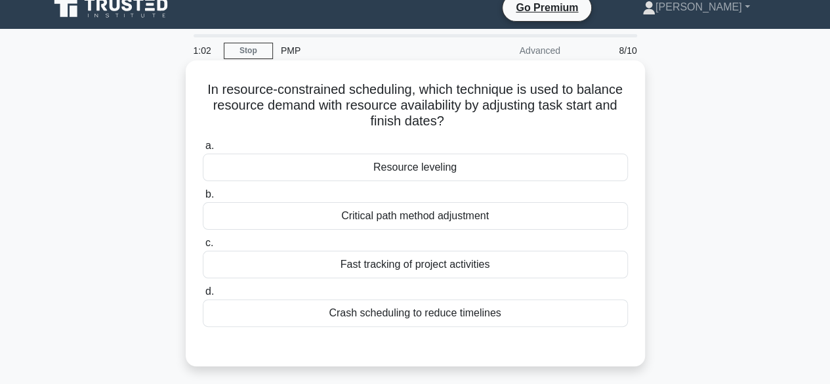
click at [472, 171] on div "Resource leveling" at bounding box center [415, 167] width 425 height 28
click at [203, 150] on input "a. Resource leveling" at bounding box center [203, 146] width 0 height 9
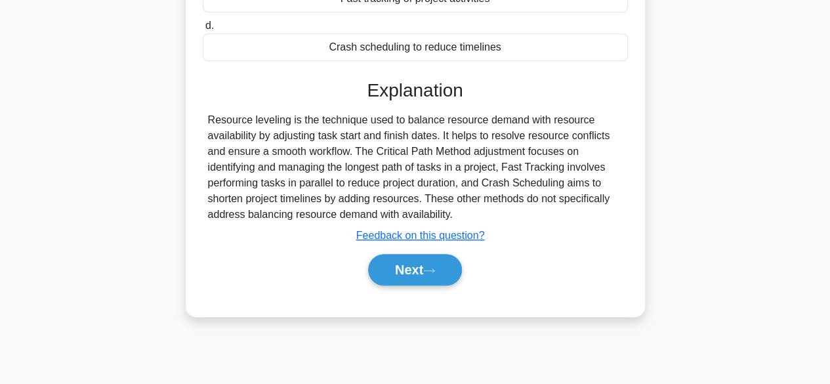
scroll to position [280, 0]
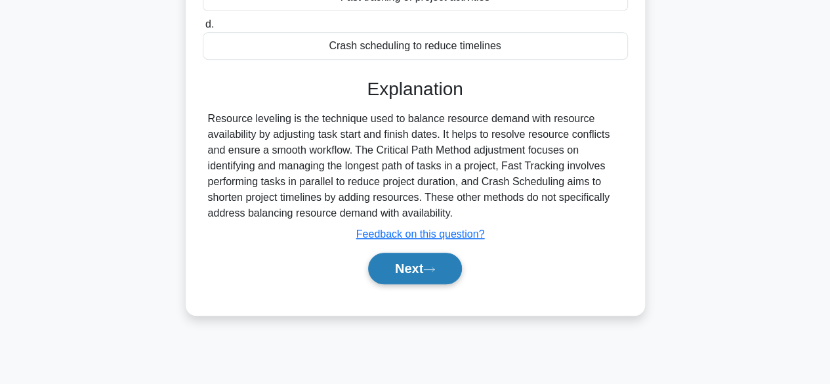
click at [411, 274] on button "Next" at bounding box center [415, 267] width 94 height 31
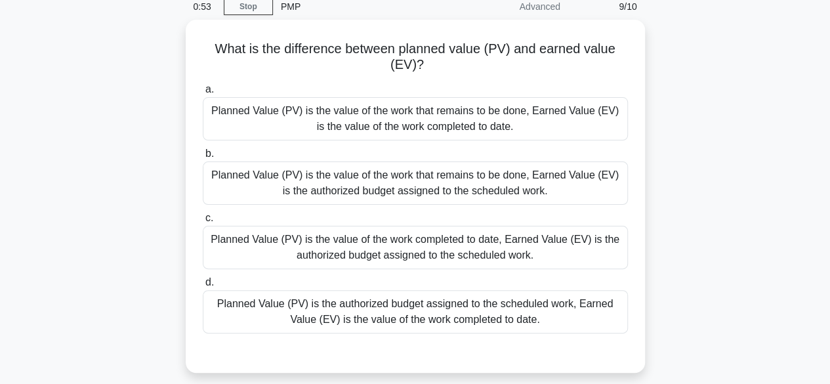
scroll to position [59, 0]
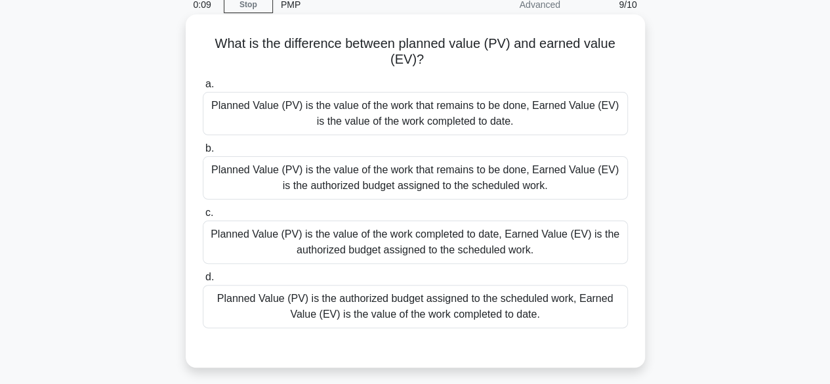
click at [414, 117] on div "Planned Value (PV) is the value of the work that remains to be done, Earned Val…" at bounding box center [415, 113] width 425 height 43
click at [203, 89] on input "a. Planned Value (PV) is the value of the work that remains to be done, Earned …" at bounding box center [203, 84] width 0 height 9
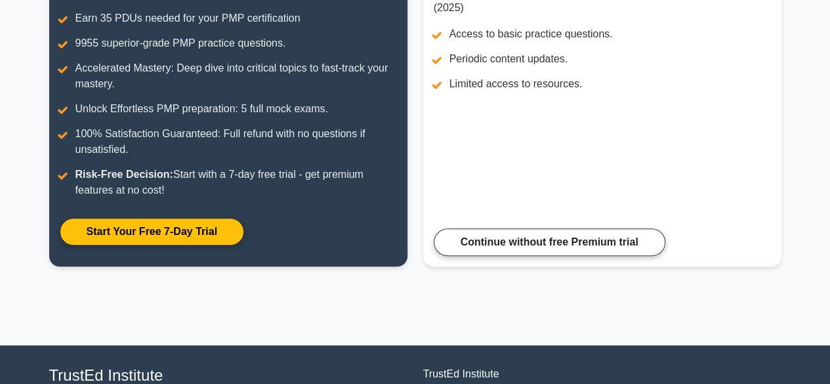
scroll to position [195, 0]
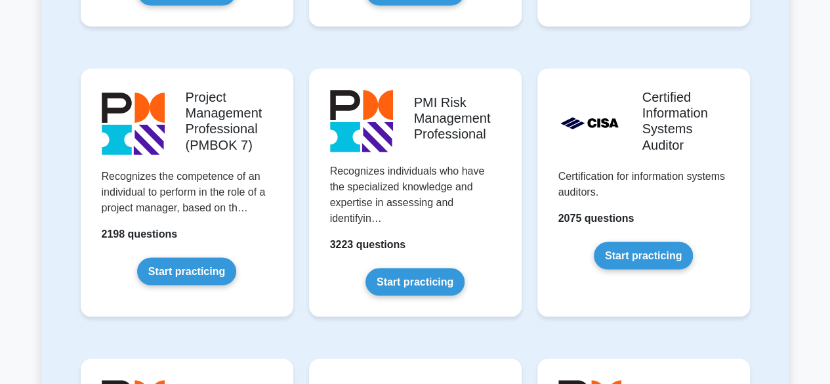
scroll to position [1128, 0]
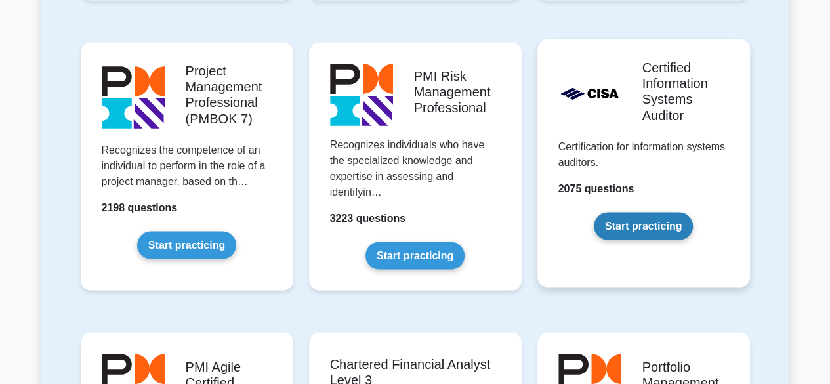
click at [637, 218] on link "Start practicing" at bounding box center [643, 226] width 99 height 28
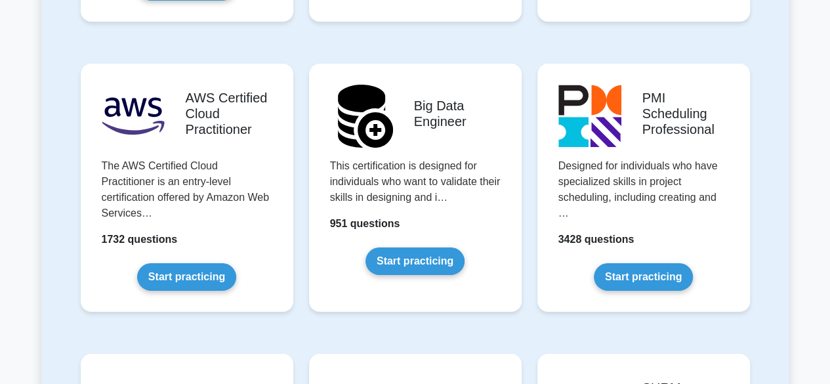
scroll to position [2282, 0]
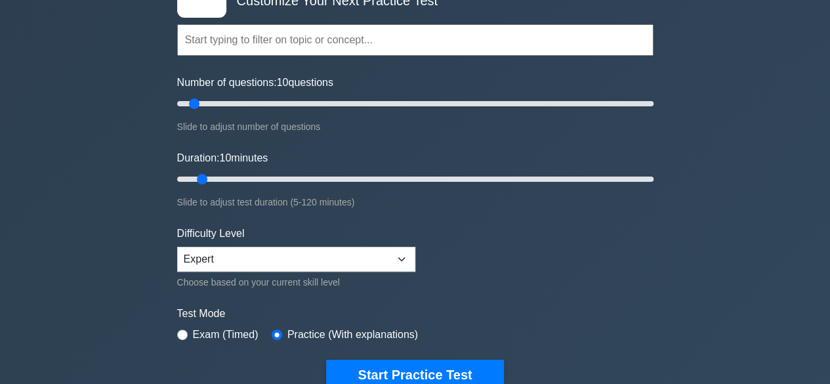
scroll to position [131, 0]
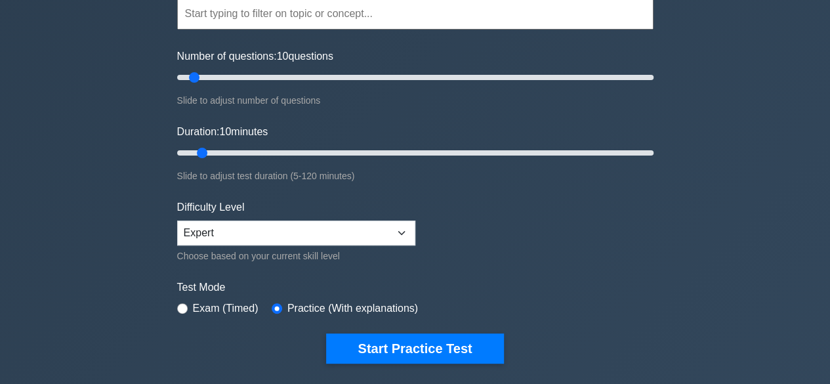
click at [190, 304] on div "Exam (Timed)" at bounding box center [217, 308] width 81 height 16
click at [184, 305] on input "radio" at bounding box center [182, 308] width 10 height 10
radio input "true"
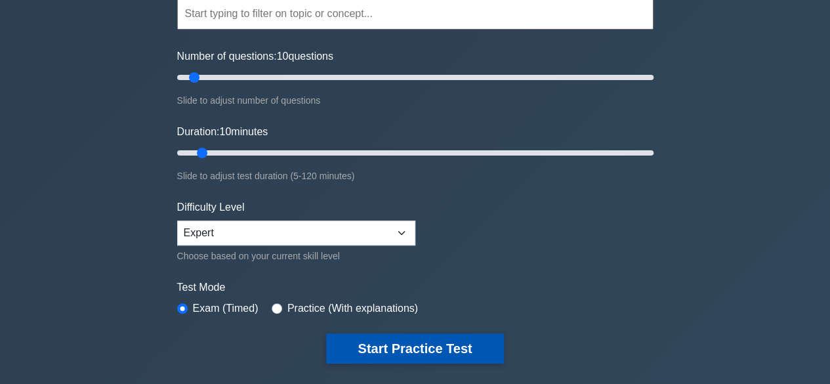
click at [369, 339] on button "Start Practice Test" at bounding box center [414, 348] width 177 height 30
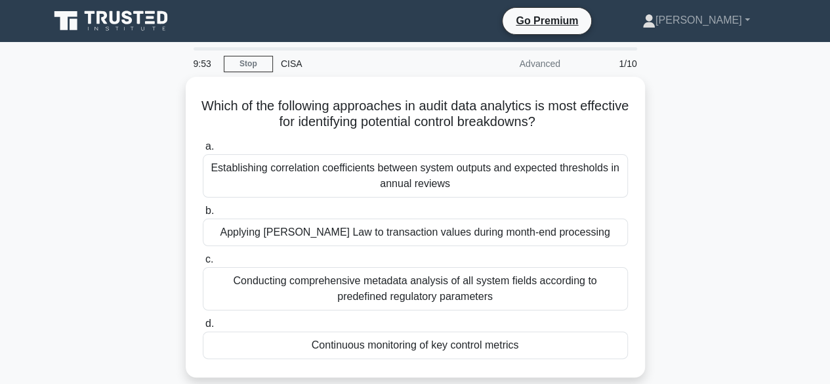
scroll to position [26, 0]
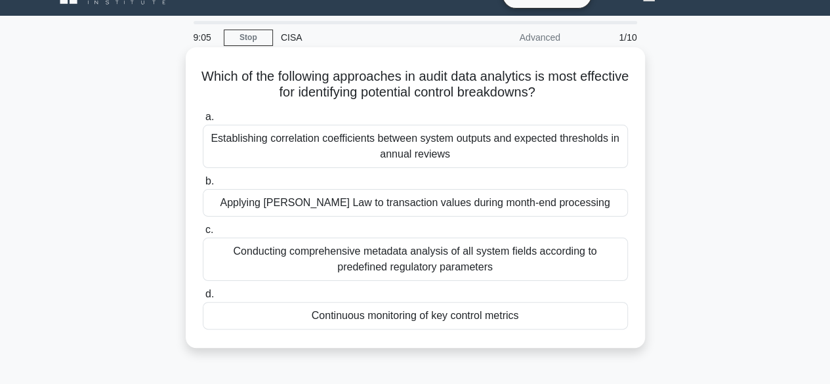
click at [352, 258] on div "Conducting comprehensive metadata analysis of all system fields according to pr…" at bounding box center [415, 258] width 425 height 43
click at [203, 234] on input "c. Conducting comprehensive metadata analysis of all system fields according to…" at bounding box center [203, 230] width 0 height 9
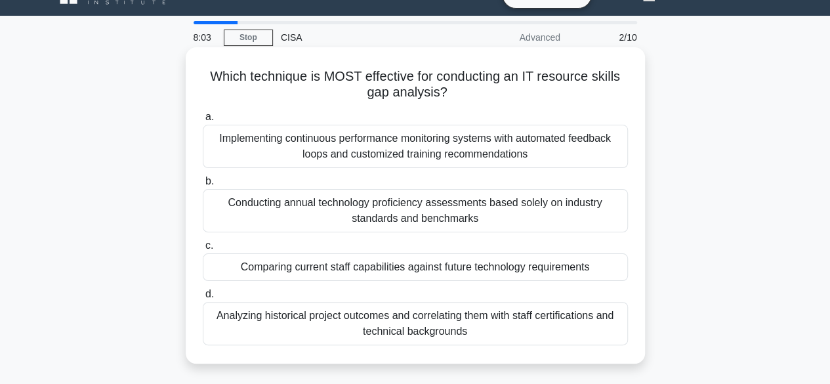
click at [488, 266] on div "Comparing current staff capabilities against future technology requirements" at bounding box center [415, 267] width 425 height 28
click at [203, 250] on input "c. Comparing current staff capabilities against future technology requirements" at bounding box center [203, 245] width 0 height 9
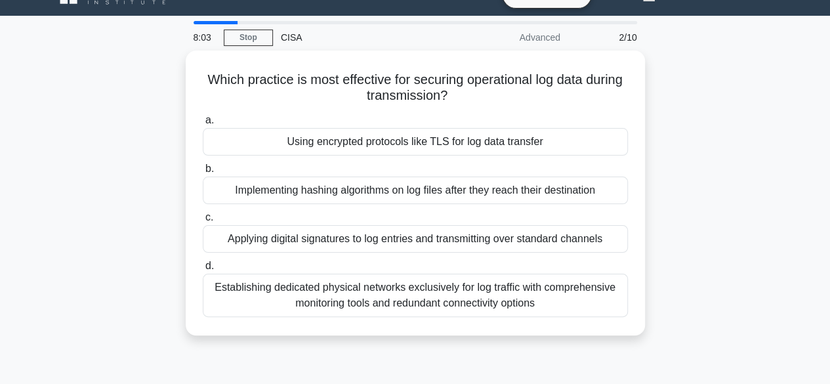
scroll to position [0, 0]
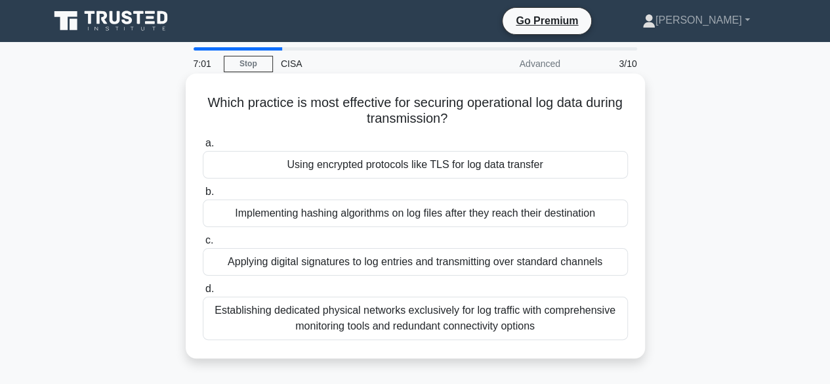
click at [375, 164] on div "Using encrypted protocols like TLS for log data transfer" at bounding box center [415, 165] width 425 height 28
click at [203, 148] on input "a. Using encrypted protocols like TLS for log data transfer" at bounding box center [203, 143] width 0 height 9
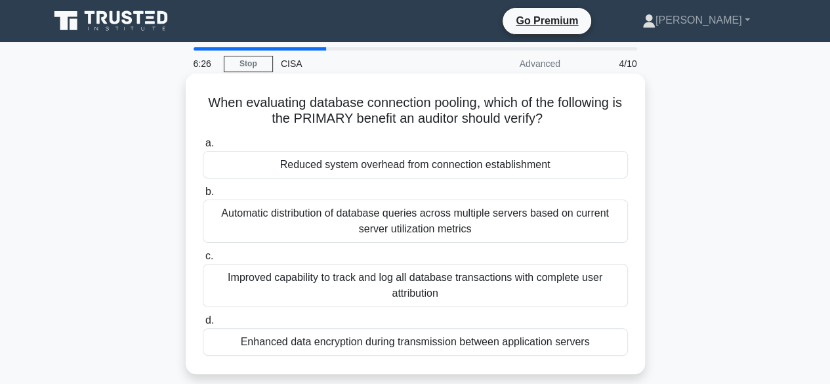
click at [413, 346] on div "Enhanced data encryption during transmission between application servers" at bounding box center [415, 342] width 425 height 28
click at [203, 325] on input "d. Enhanced data encryption during transmission between application servers" at bounding box center [203, 320] width 0 height 9
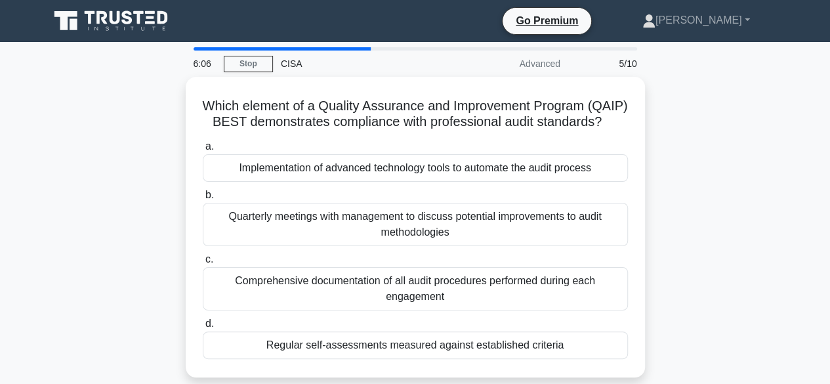
scroll to position [26, 0]
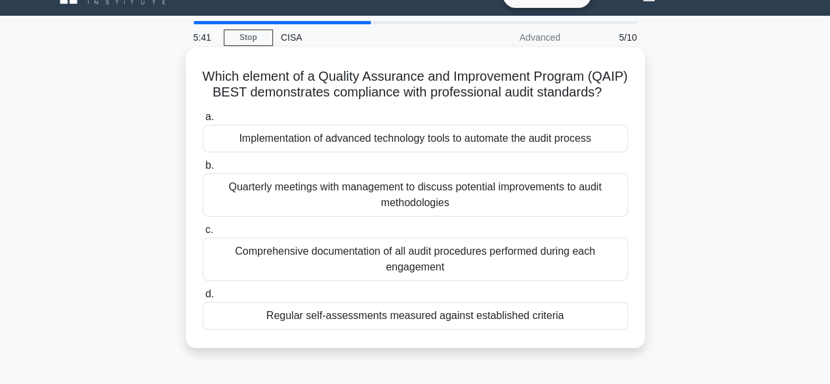
click at [402, 329] on div "Regular self-assessments measured against established criteria" at bounding box center [415, 316] width 425 height 28
click at [203, 298] on input "d. Regular self-assessments measured against established criteria" at bounding box center [203, 294] width 0 height 9
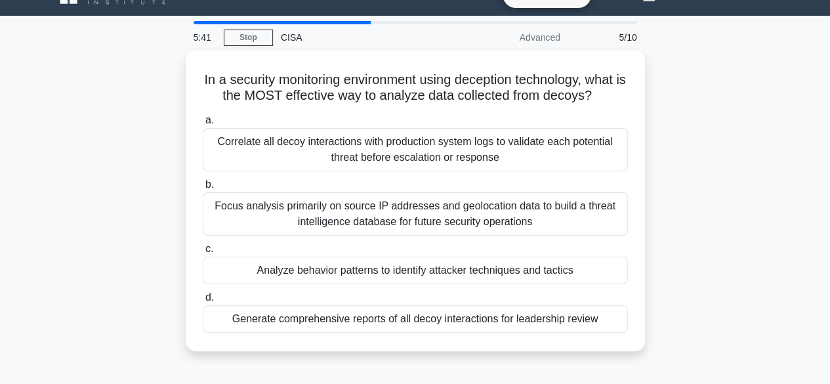
scroll to position [0, 0]
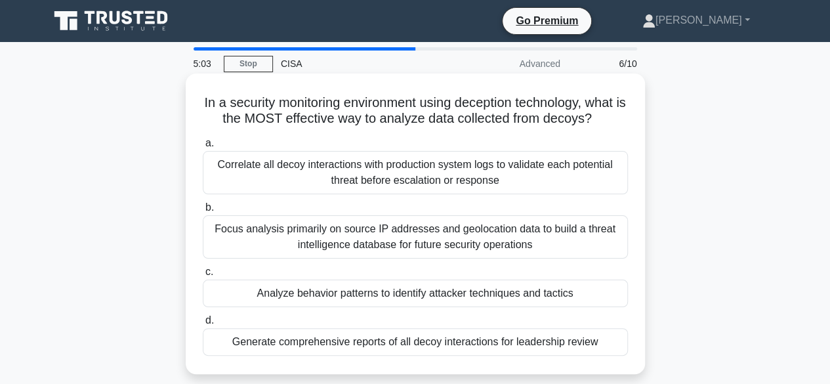
click at [527, 297] on div "Analyze behavior patterns to identify attacker techniques and tactics" at bounding box center [415, 293] width 425 height 28
click at [203, 276] on input "c. Analyze behavior patterns to identify attacker techniques and tactics" at bounding box center [203, 272] width 0 height 9
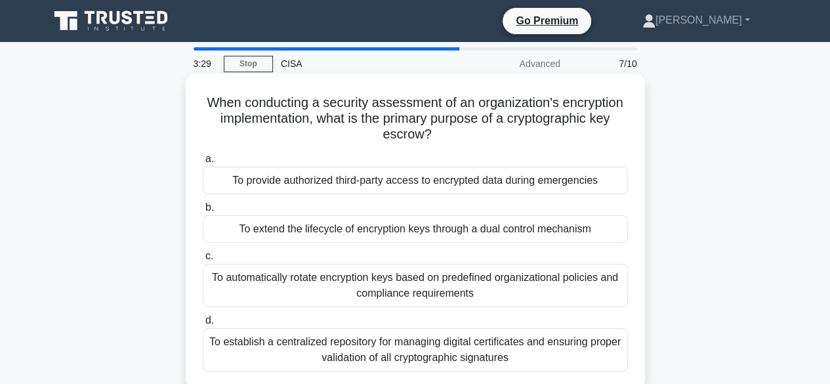
click at [413, 183] on div "To provide authorized third-party access to encrypted data during emergencies" at bounding box center [415, 181] width 425 height 28
click at [203, 163] on input "a. To provide authorized third-party access to encrypted data during emergencies" at bounding box center [203, 159] width 0 height 9
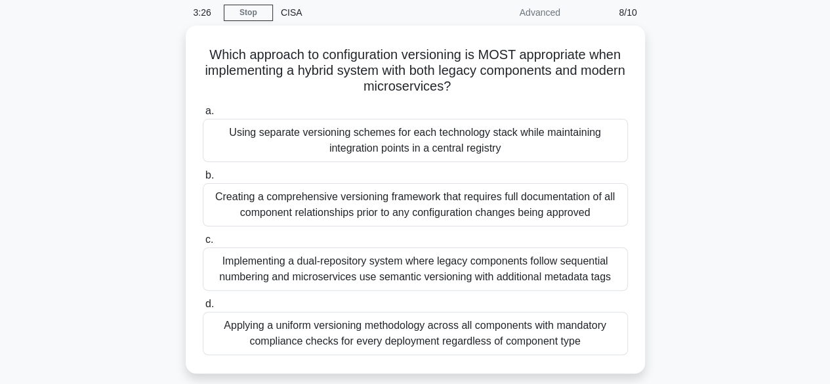
scroll to position [52, 0]
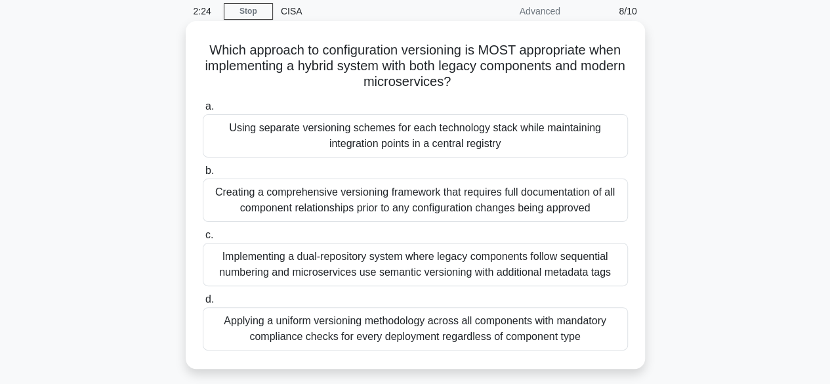
click at [434, 332] on div "Applying a uniform versioning methodology across all components with mandatory …" at bounding box center [415, 328] width 425 height 43
click at [203, 304] on input "d. Applying a uniform versioning methodology across all components with mandato…" at bounding box center [203, 299] width 0 height 9
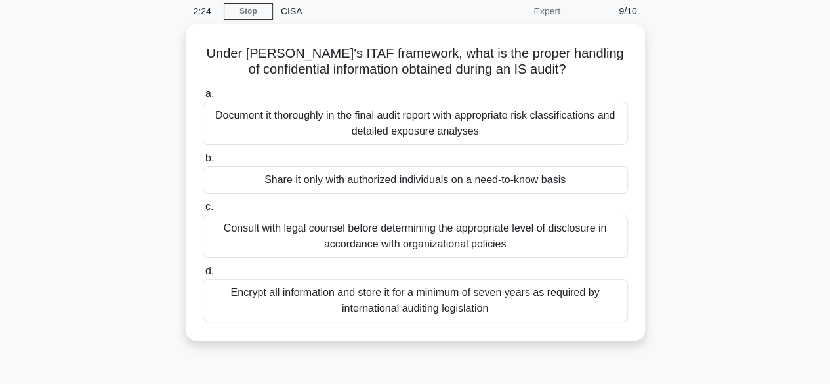
scroll to position [0, 0]
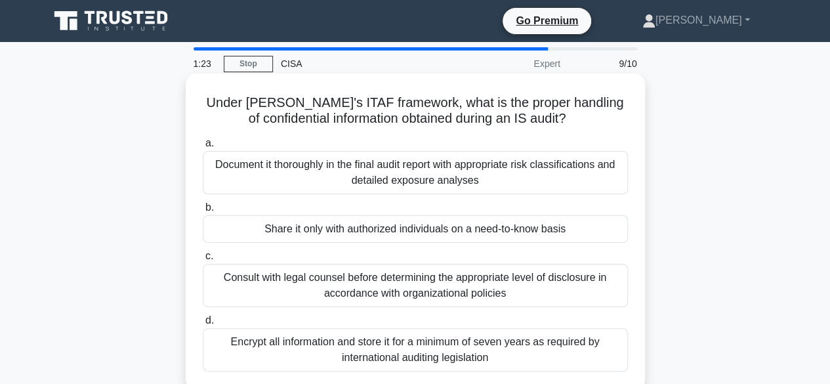
click at [412, 344] on div "Encrypt all information and store it for a minimum of seven years as required b…" at bounding box center [415, 349] width 425 height 43
click at [203, 325] on input "d. Encrypt all information and store it for a minimum of seven years as require…" at bounding box center [203, 320] width 0 height 9
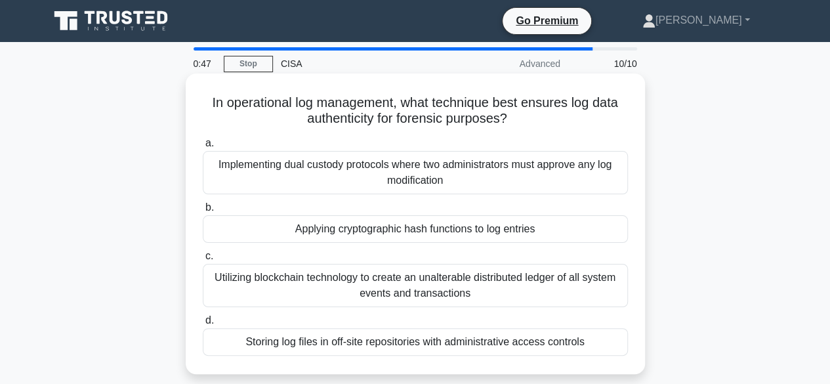
click at [407, 167] on div "Implementing dual custody protocols where two administrators must approve any l…" at bounding box center [415, 172] width 425 height 43
click at [203, 148] on input "a. Implementing dual custody protocols where two administrators must approve an…" at bounding box center [203, 143] width 0 height 9
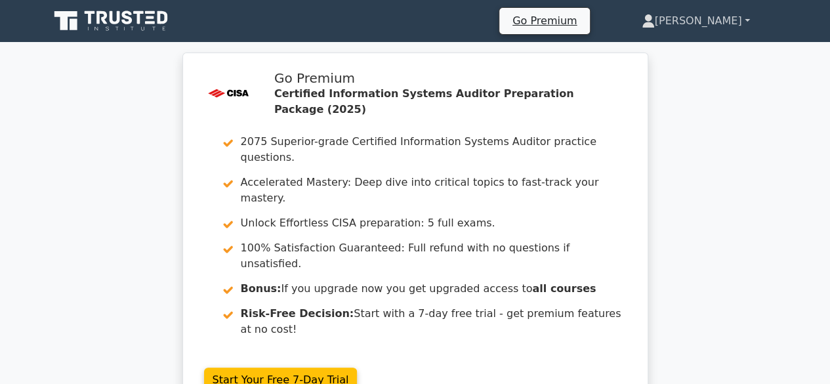
click at [749, 19] on link "[PERSON_NAME]" at bounding box center [695, 21] width 171 height 26
click at [31, 163] on div ".st0{fill:#E31818;} Go Premium Certified Information Systems Auditor Preparatio…" at bounding box center [415, 240] width 830 height 377
